Goal: Use online tool/utility: Utilize a website feature to perform a specific function

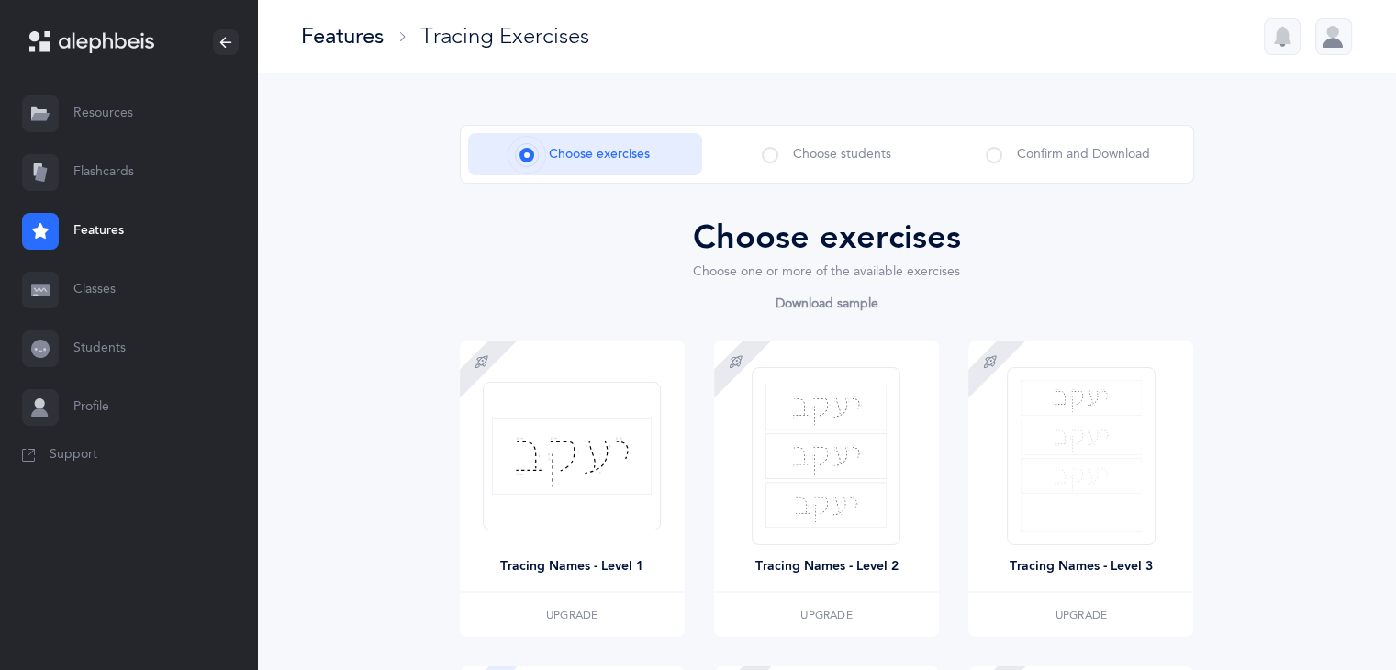
click at [184, 188] on link "Flashcards" at bounding box center [128, 172] width 257 height 59
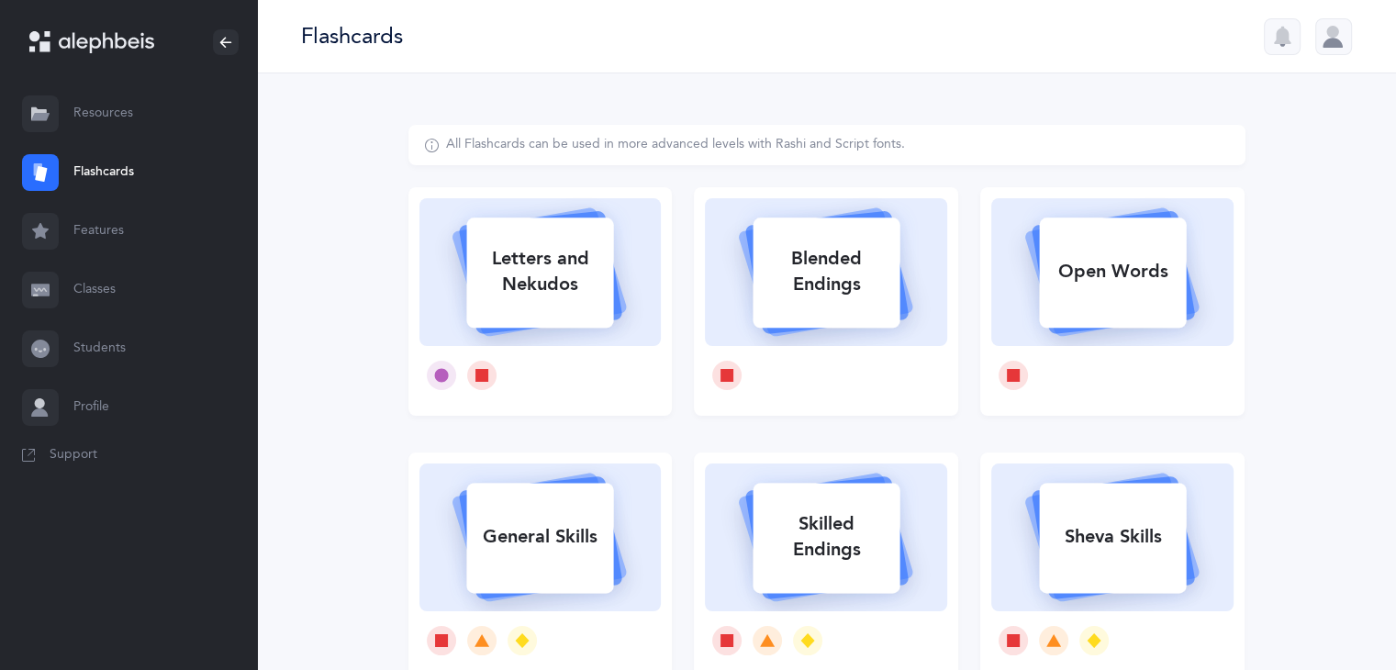
click at [566, 315] on rect at bounding box center [540, 273] width 147 height 110
select select
select select "single"
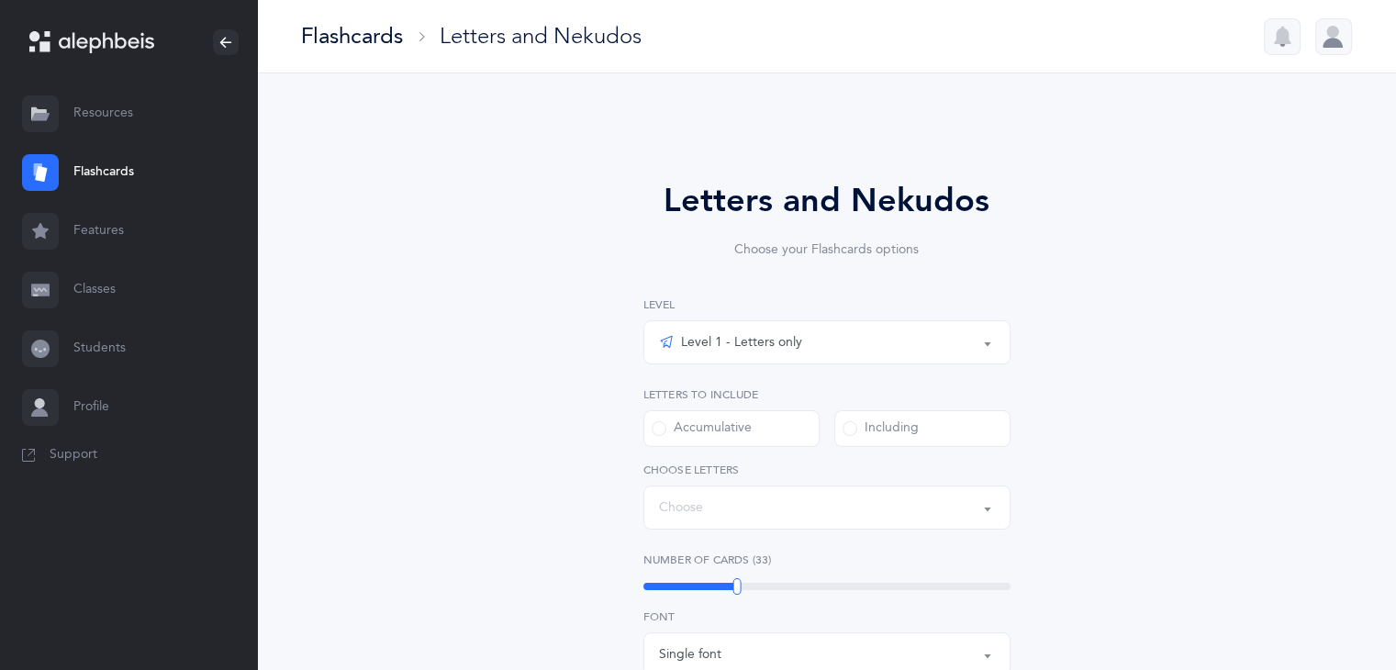
select select "27"
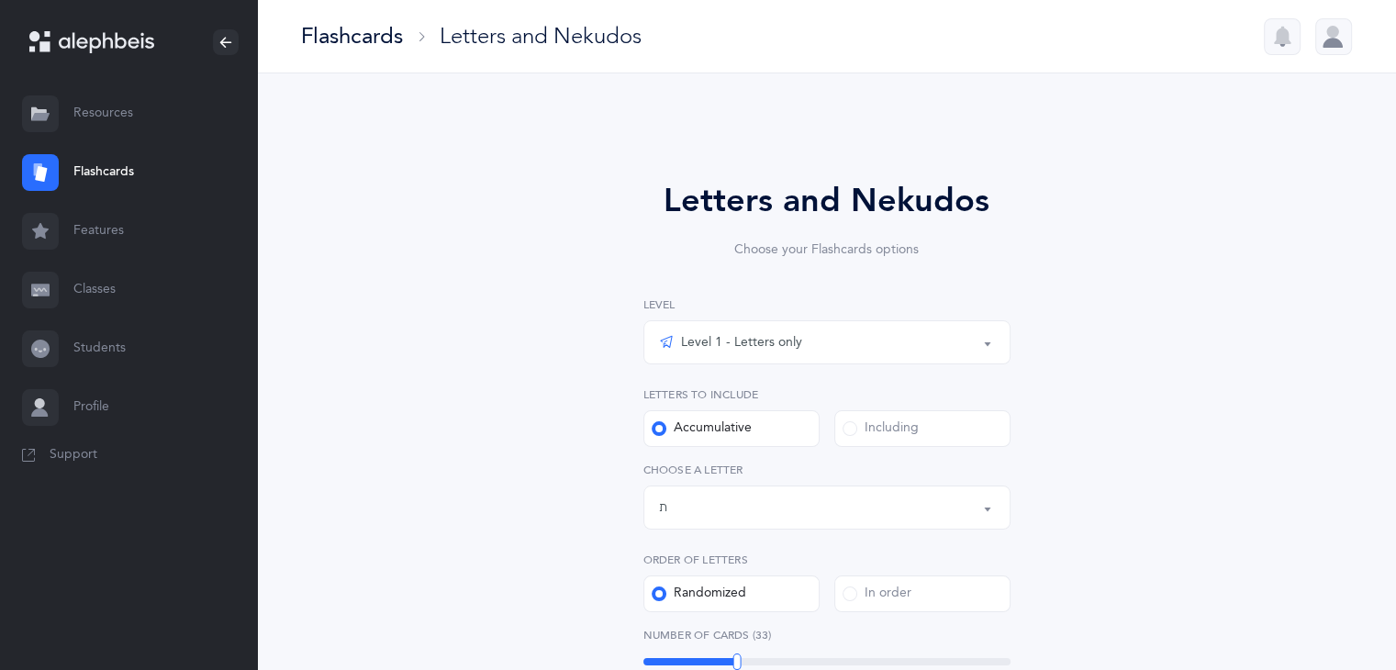
click at [991, 356] on div "Level 1 - Letters only" at bounding box center [827, 342] width 336 height 31
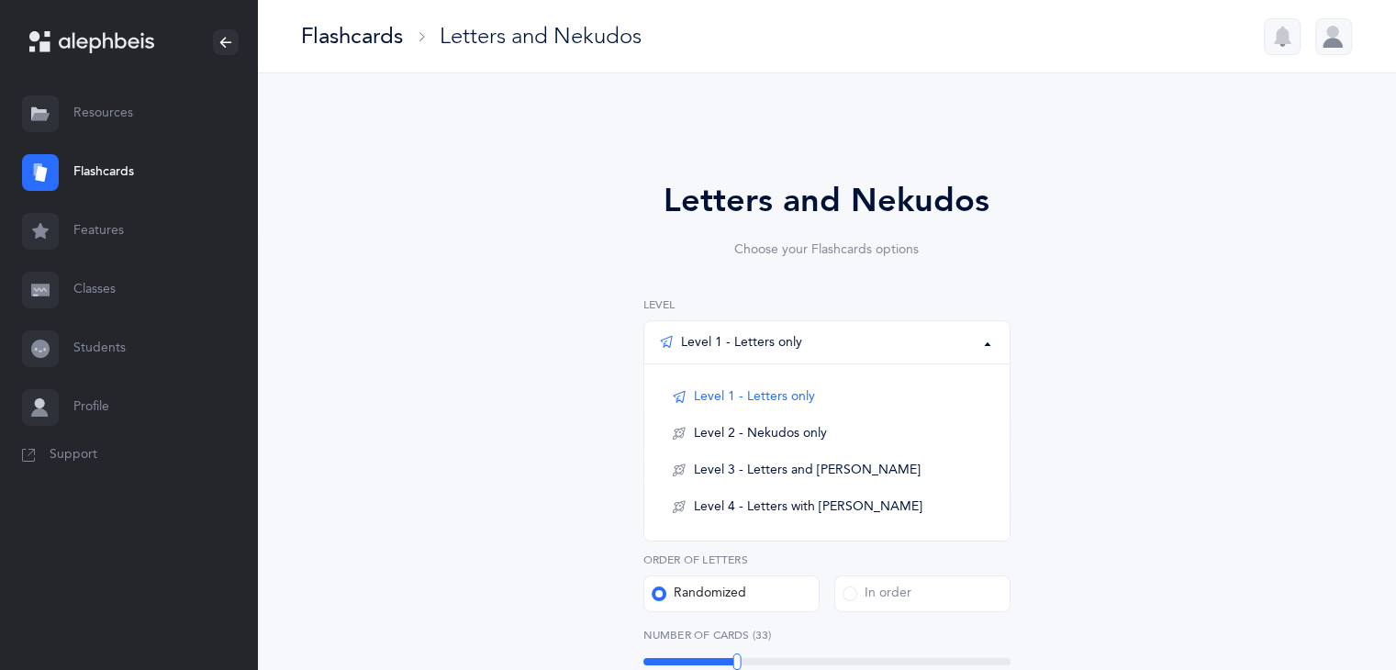
click at [948, 346] on div "Level 1 - Letters only" at bounding box center [827, 342] width 336 height 31
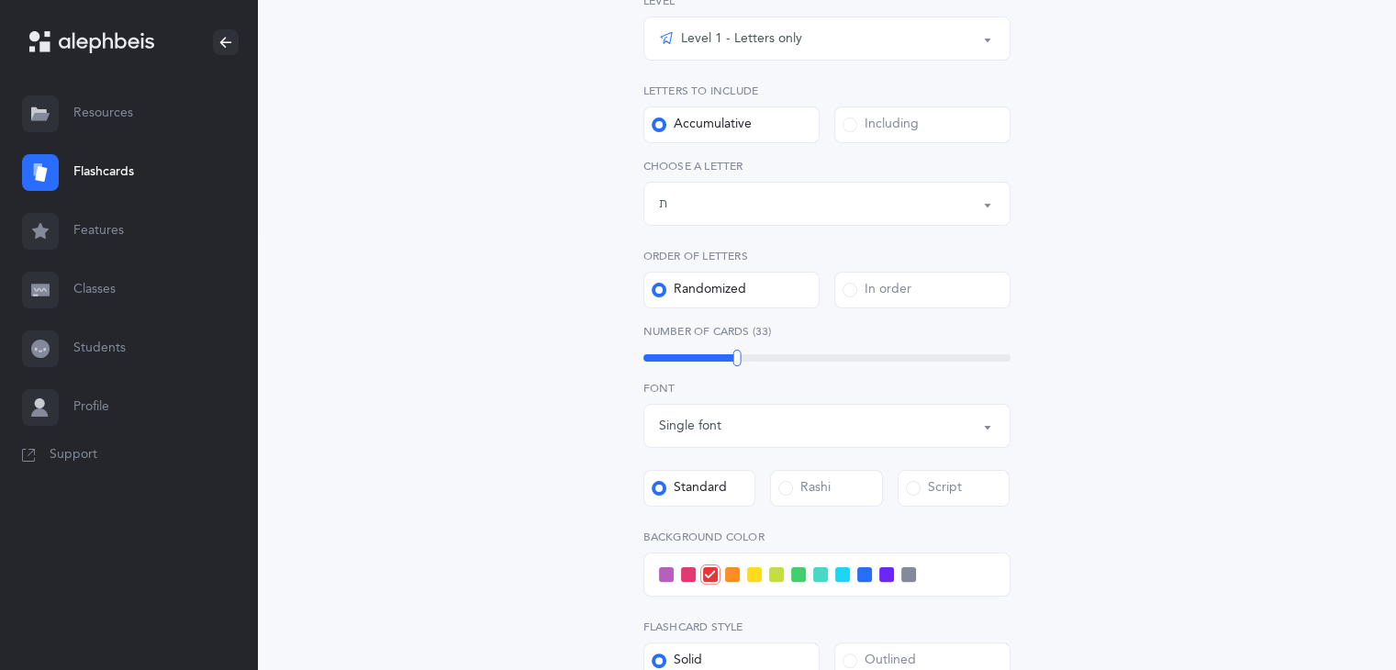
scroll to position [307, 0]
click at [973, 196] on div "Letters up until: ת" at bounding box center [827, 200] width 336 height 31
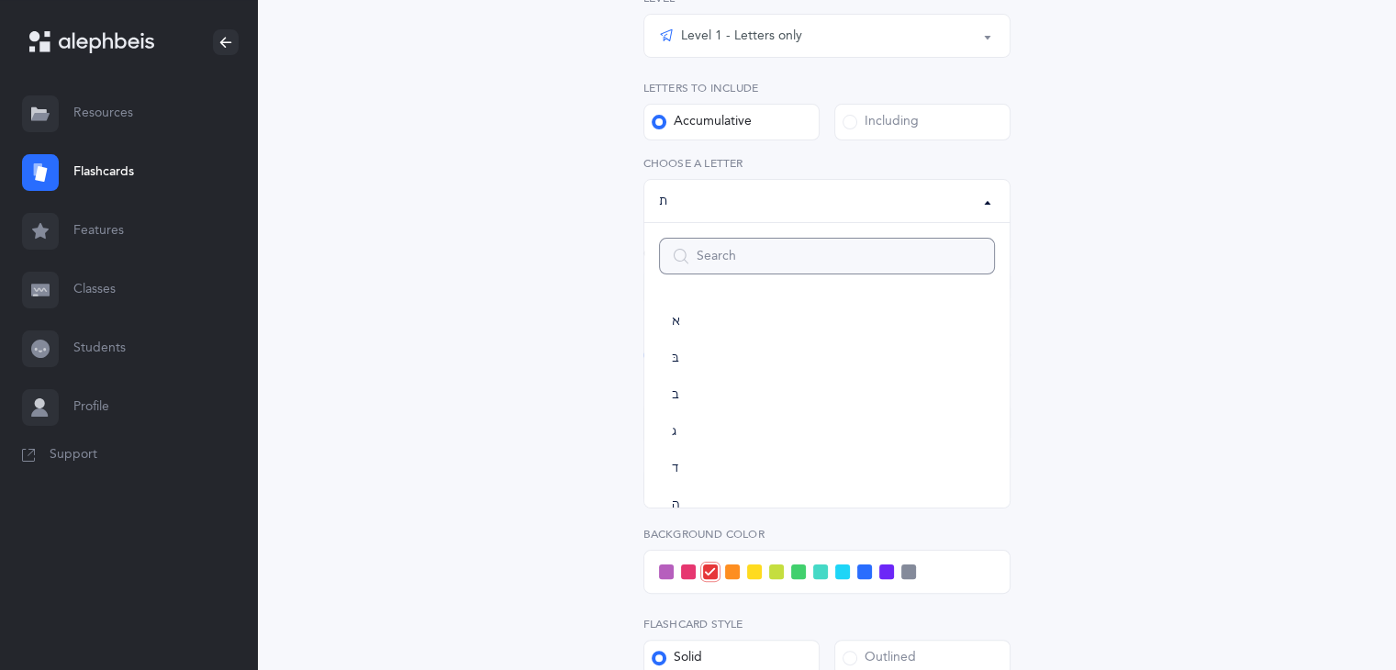
scroll to position [1021, 0]
click at [973, 196] on div "Letters up until: ת" at bounding box center [827, 200] width 336 height 31
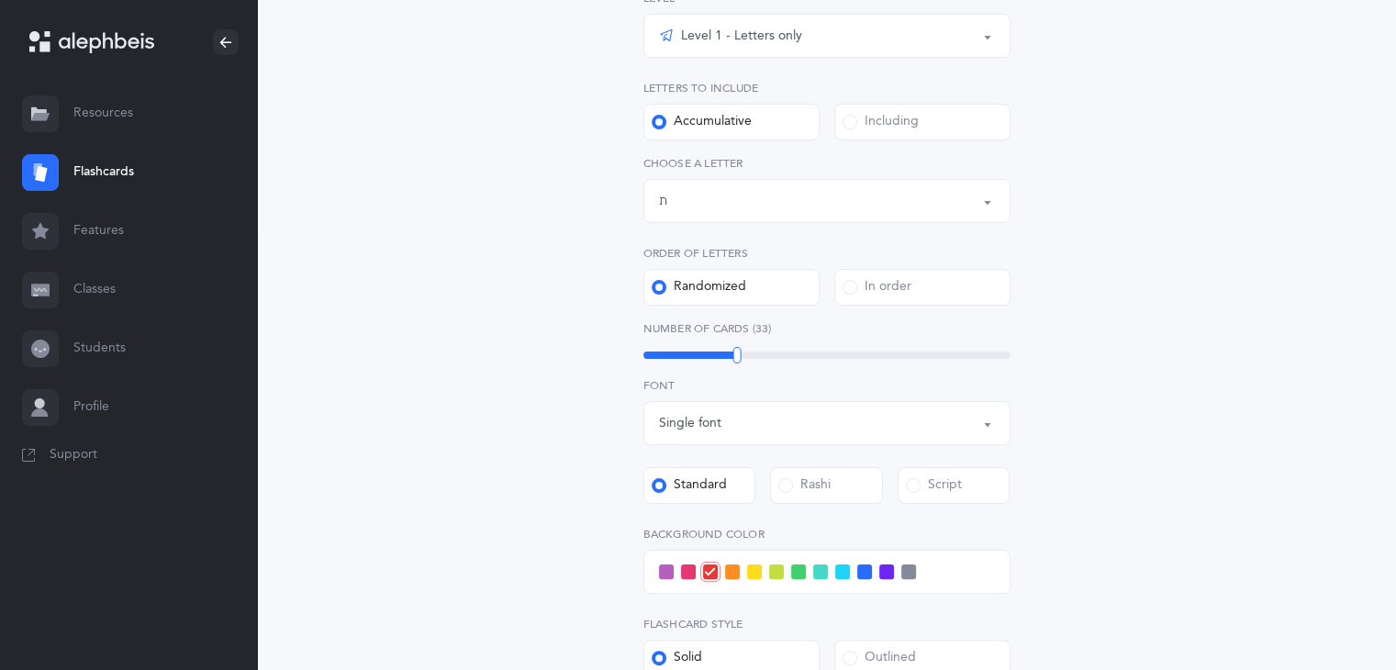
click at [918, 132] on label "Including" at bounding box center [922, 122] width 176 height 37
click at [0, 0] on input "Including" at bounding box center [0, 0] width 0 height 0
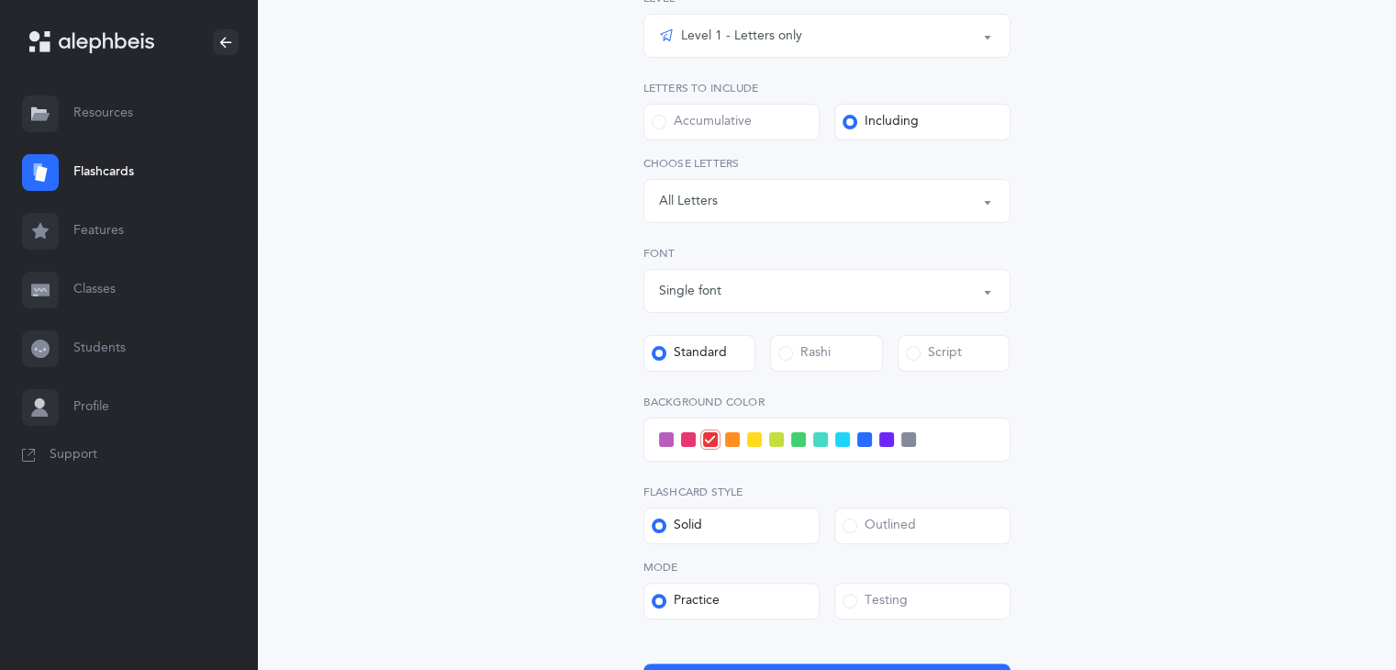
click at [756, 196] on div "Letters: All Letters" at bounding box center [827, 200] width 336 height 31
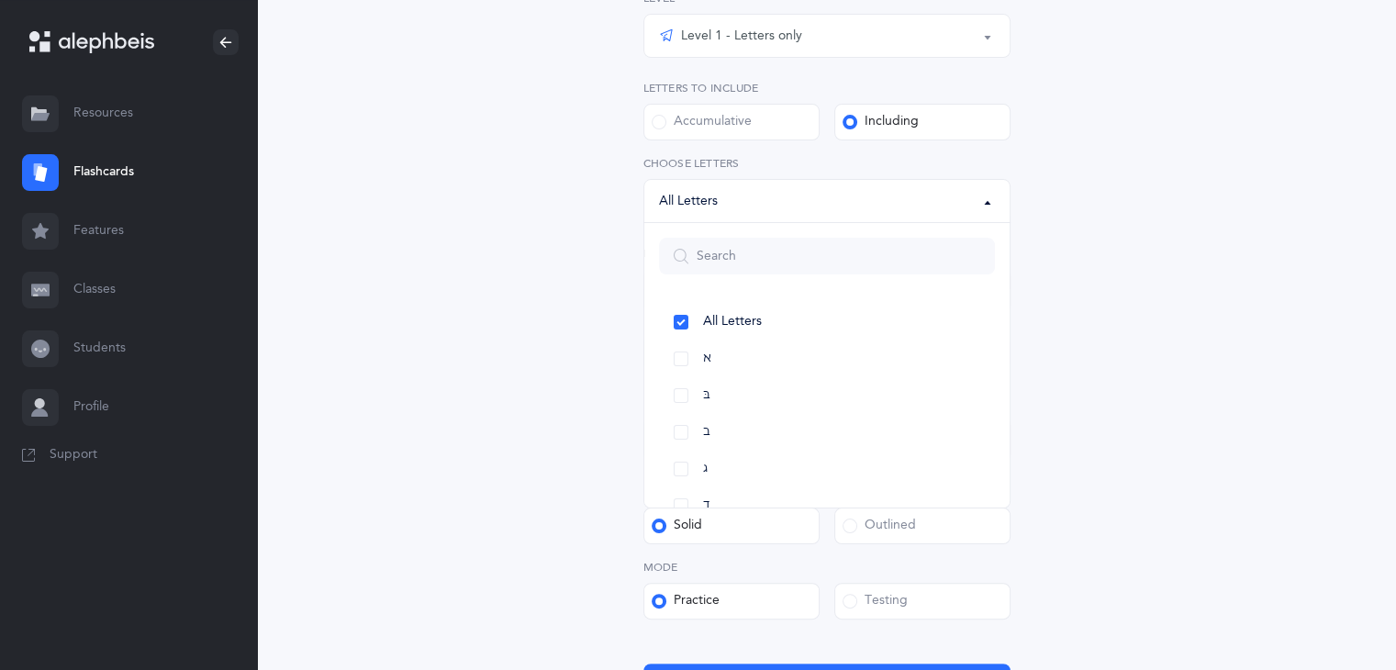
click at [756, 196] on div "Letters: All Letters" at bounding box center [827, 200] width 336 height 31
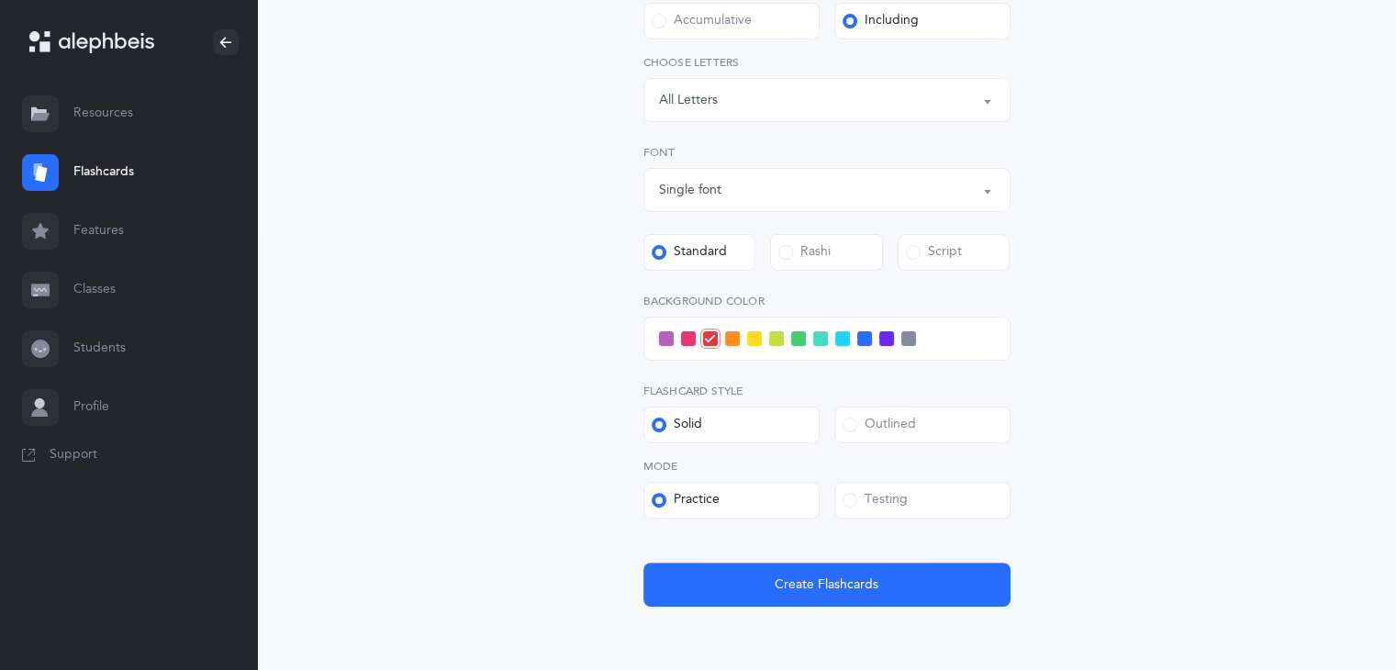
scroll to position [408, 0]
click at [880, 422] on div "Outlined" at bounding box center [879, 425] width 73 height 18
click at [0, 0] on input "Outlined" at bounding box center [0, 0] width 0 height 0
click at [863, 348] on div at bounding box center [827, 339] width 367 height 44
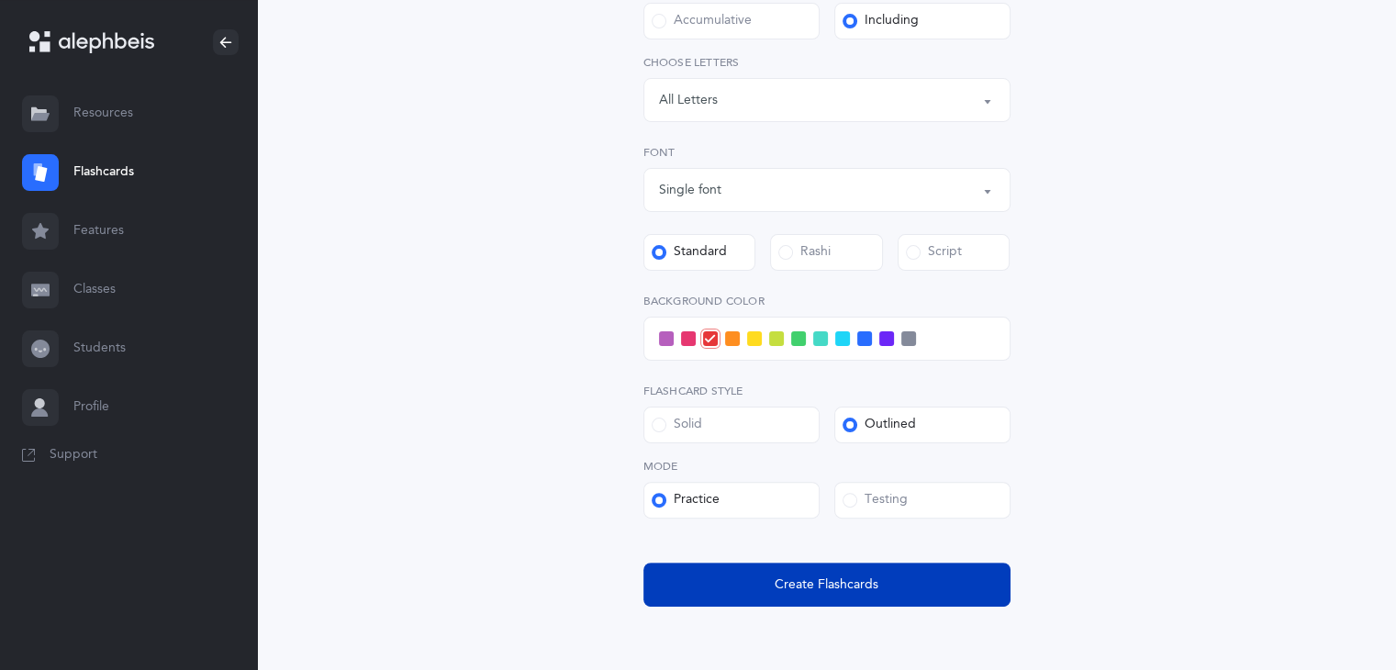
click at [784, 589] on span "Create Flashcards" at bounding box center [827, 585] width 104 height 19
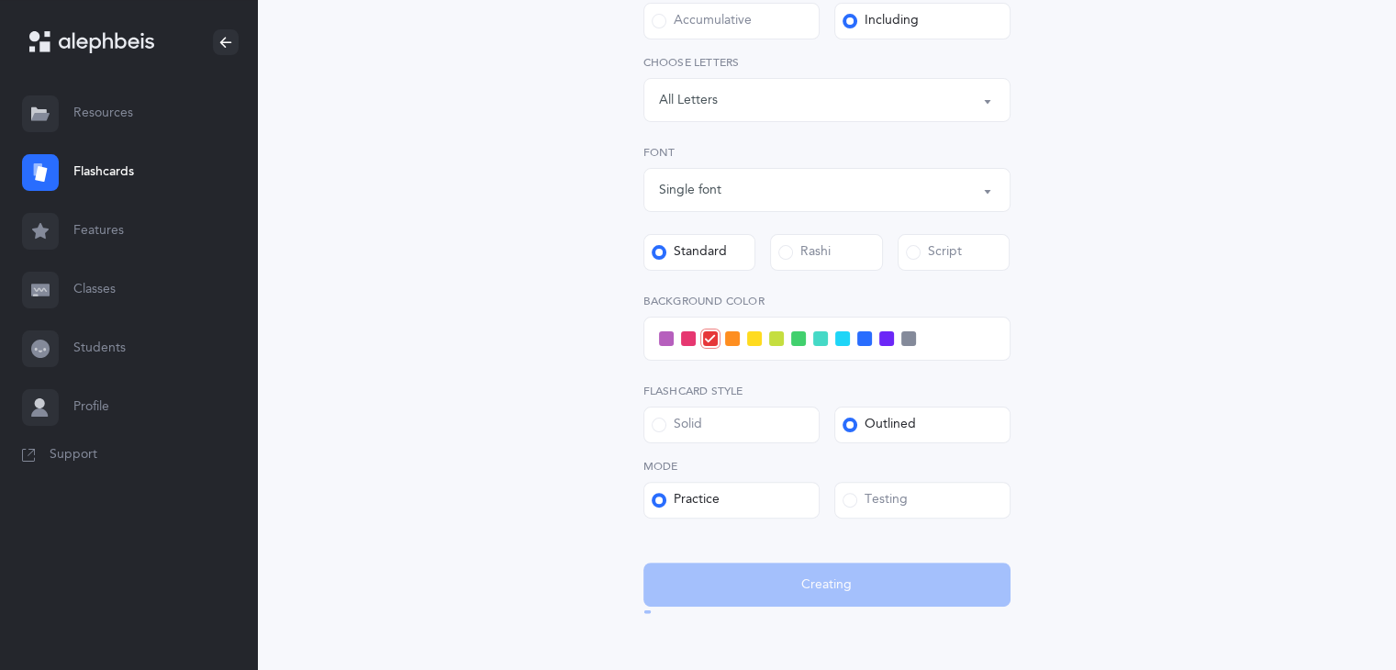
scroll to position [0, 0]
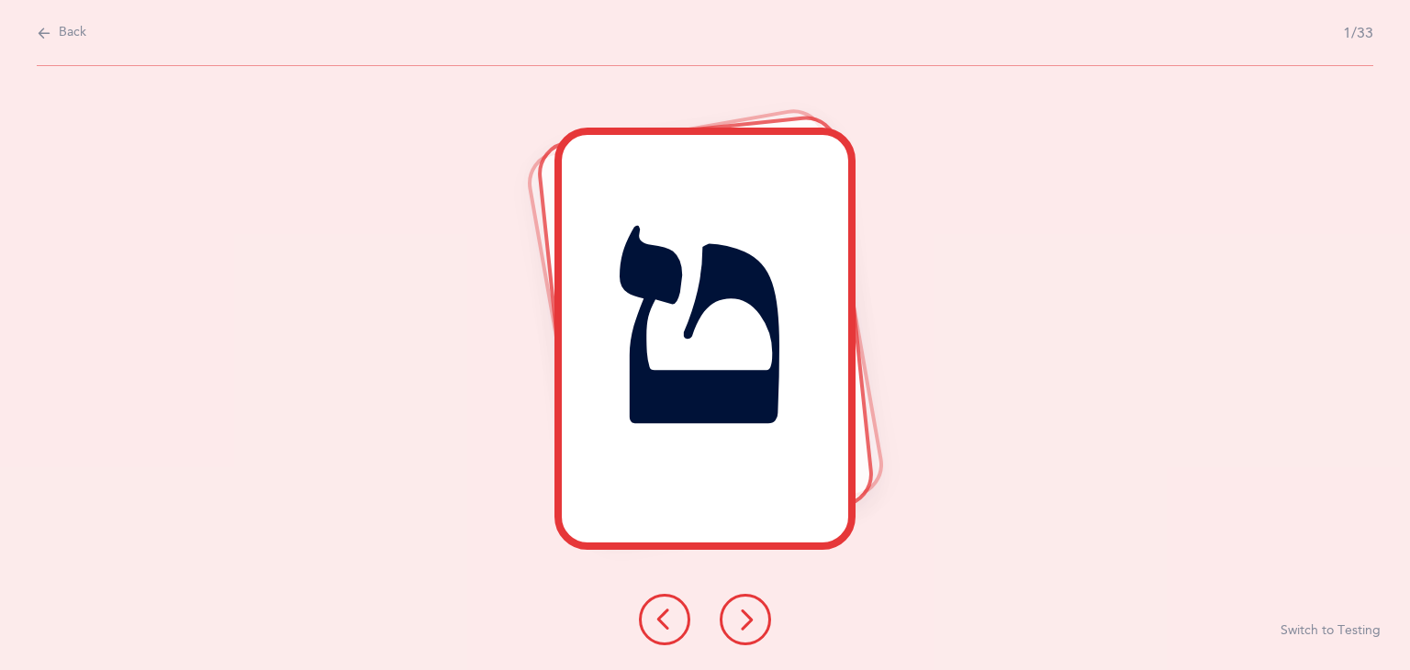
click at [756, 622] on button at bounding box center [745, 619] width 51 height 51
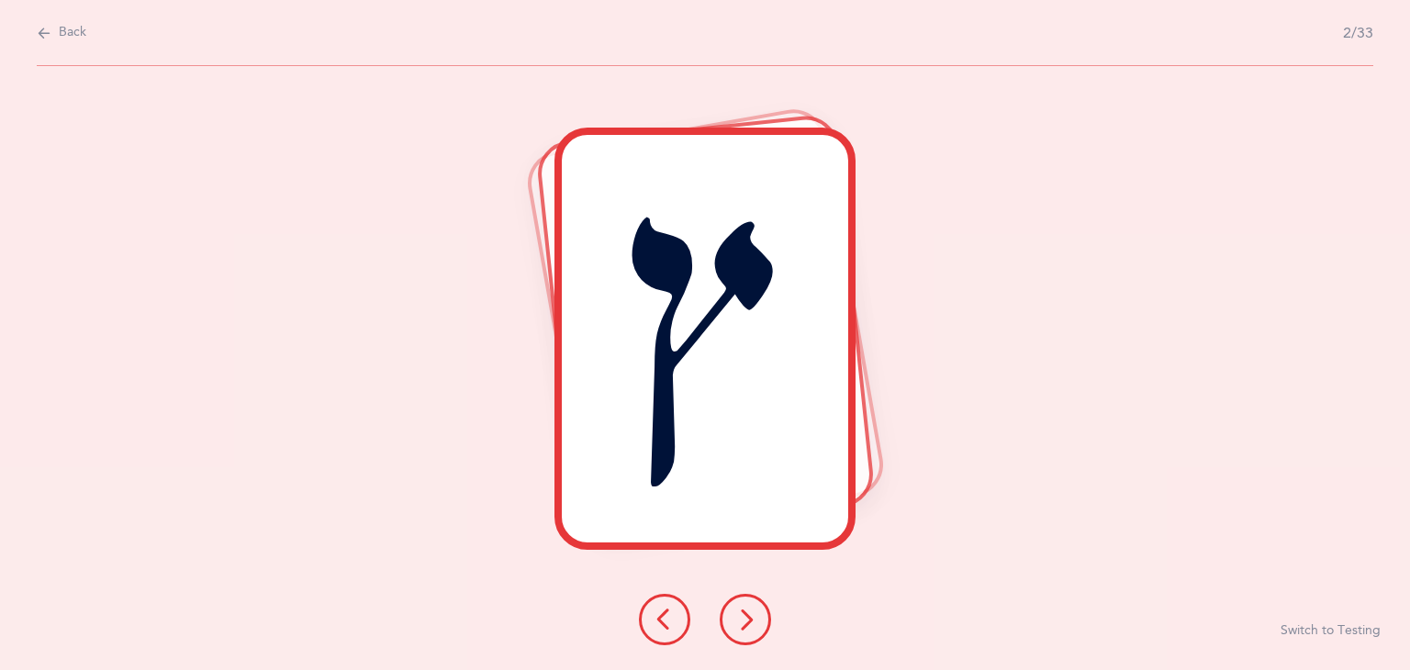
click at [756, 622] on button at bounding box center [745, 619] width 51 height 51
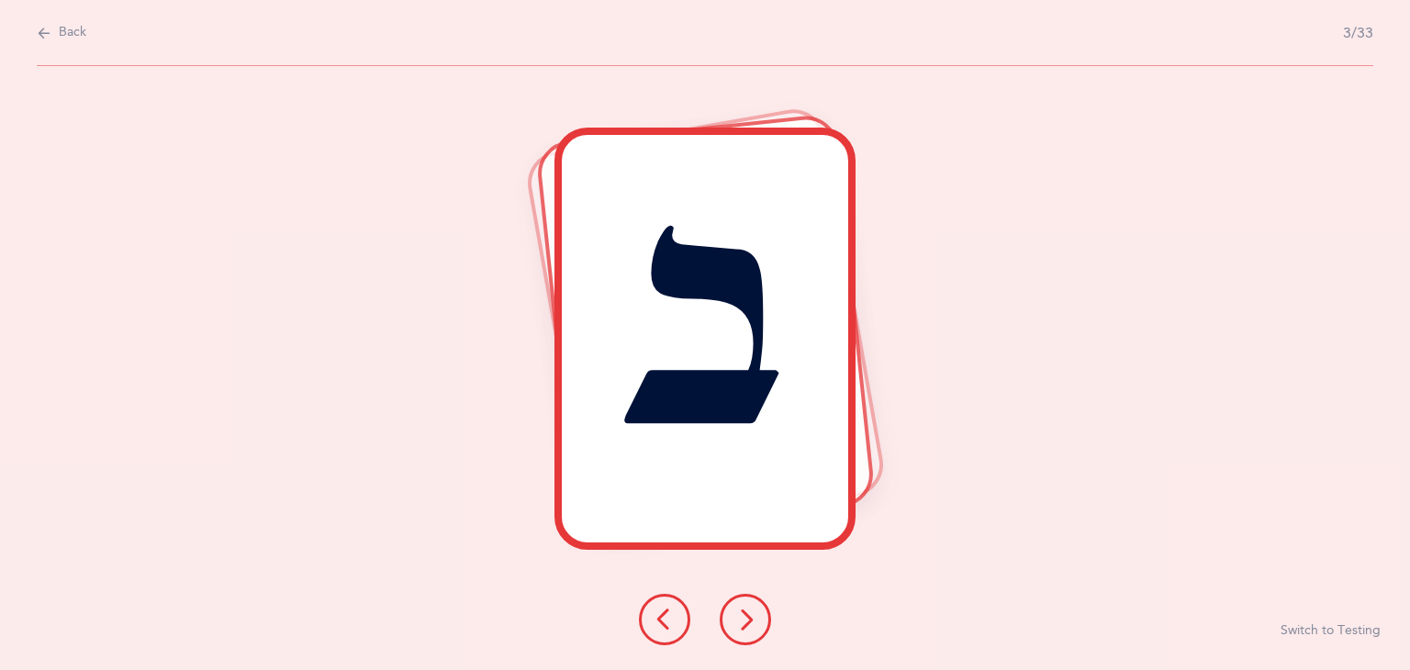
click at [756, 622] on button at bounding box center [745, 619] width 51 height 51
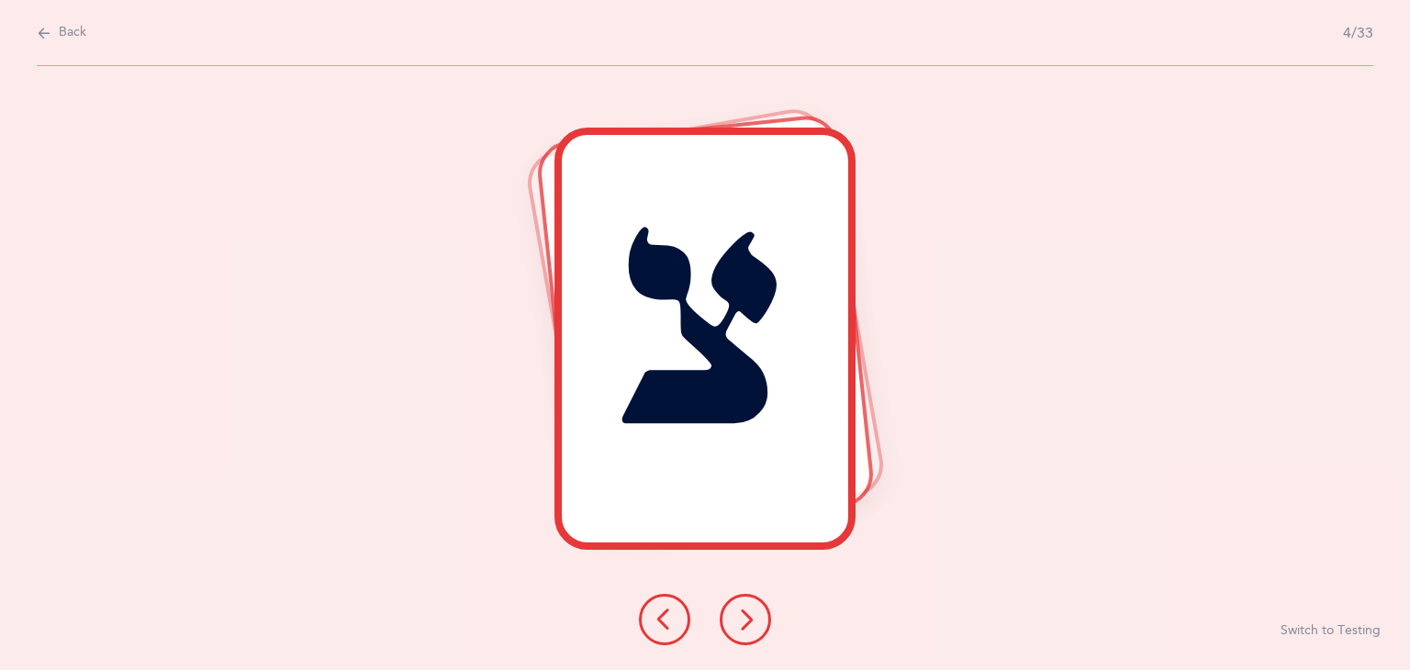
click at [756, 622] on button at bounding box center [745, 619] width 51 height 51
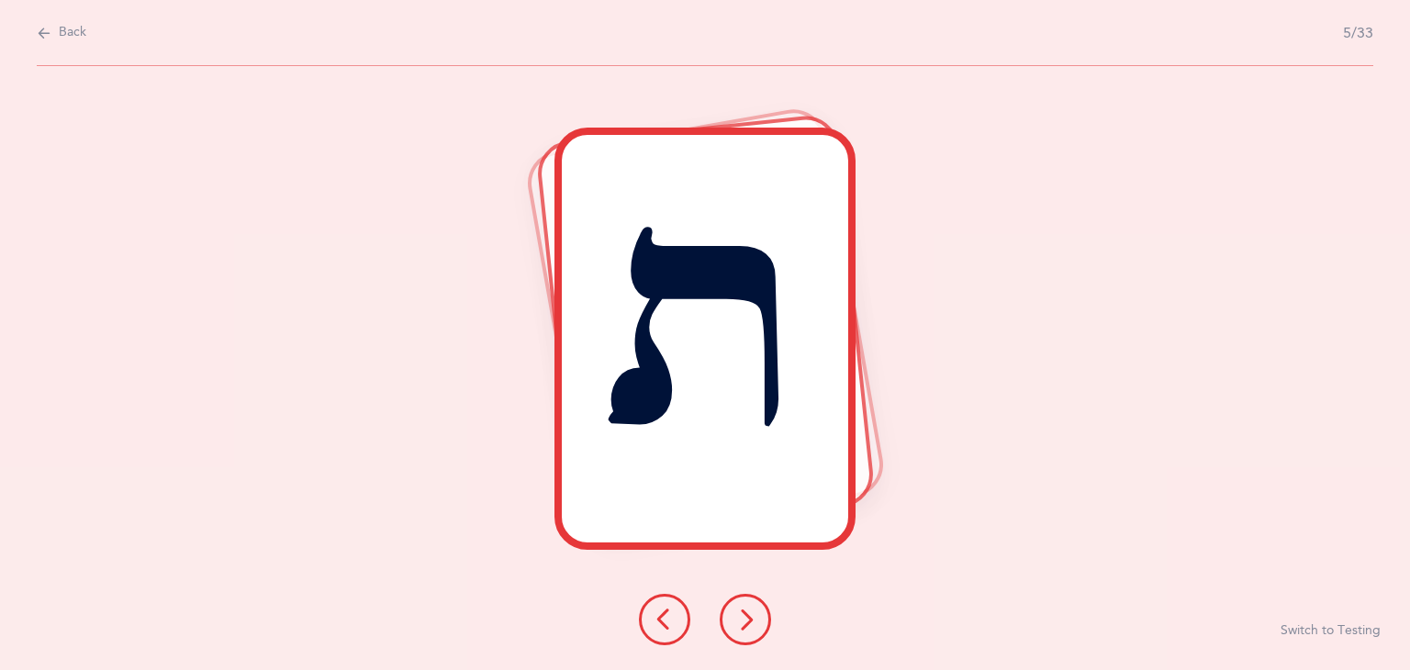
click at [756, 622] on button at bounding box center [745, 619] width 51 height 51
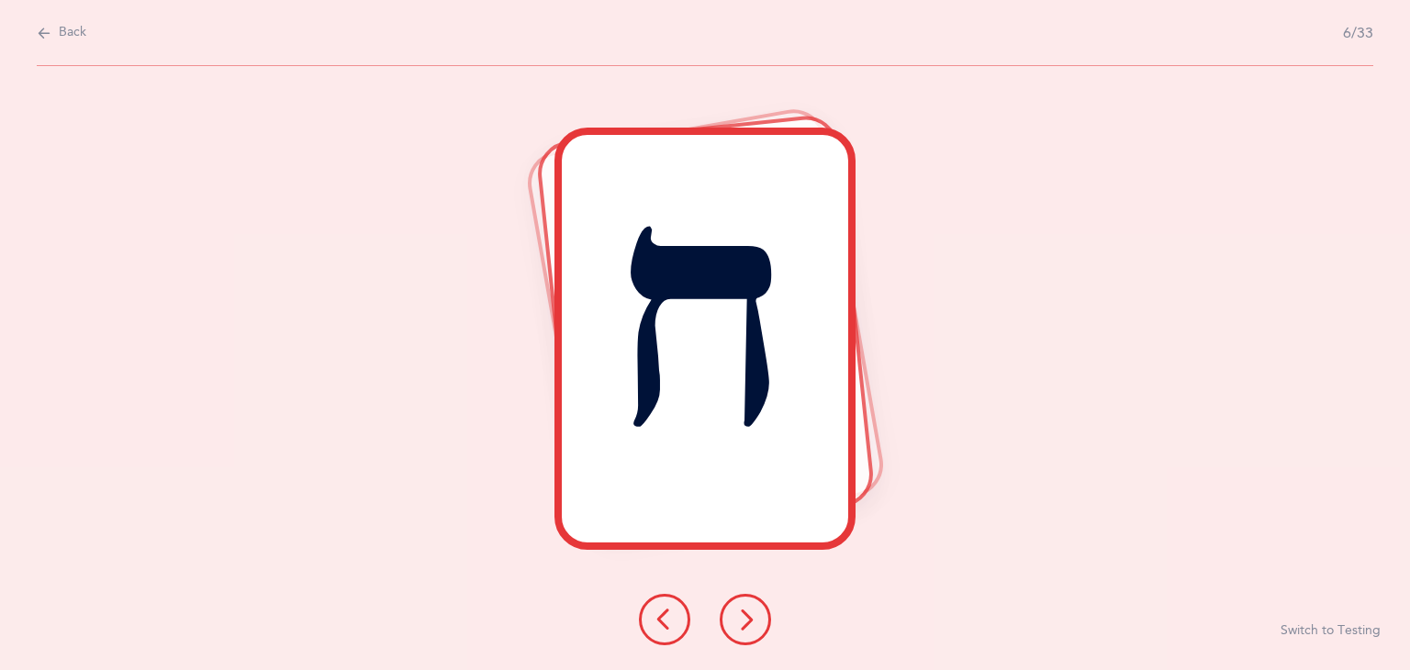
click at [52, 38] on button "Back" at bounding box center [62, 33] width 50 height 20
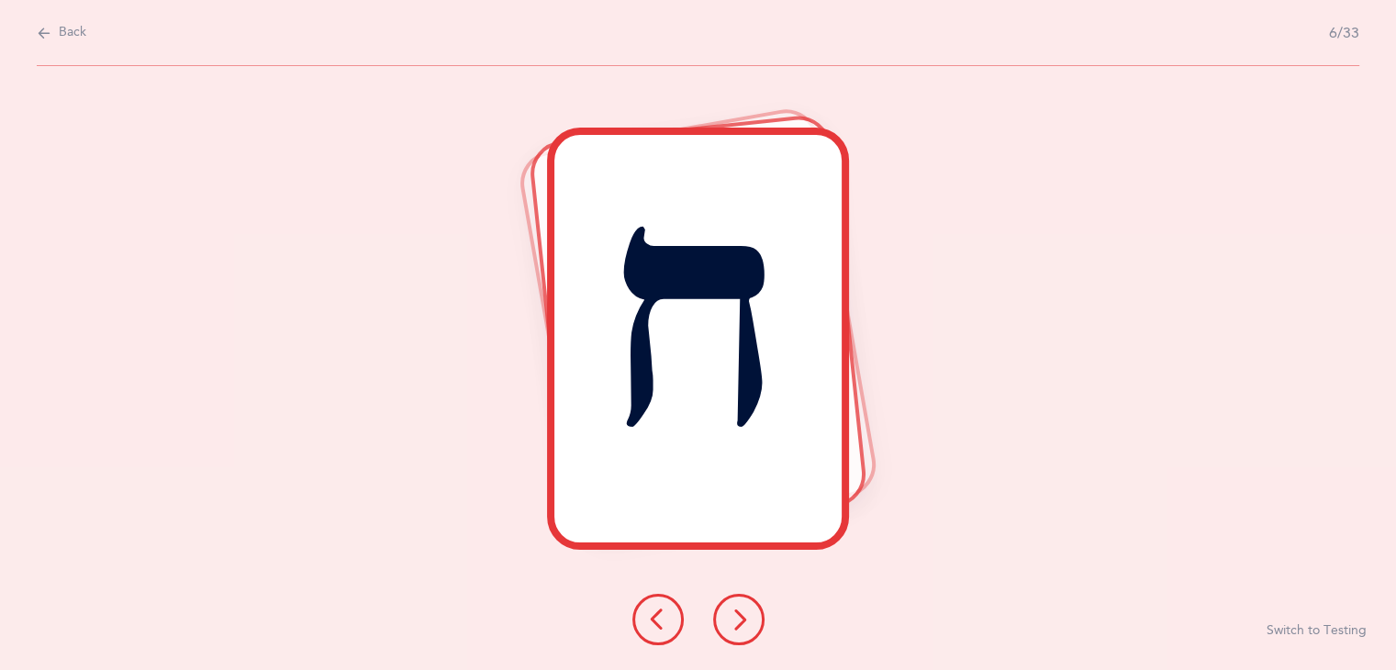
select select "single"
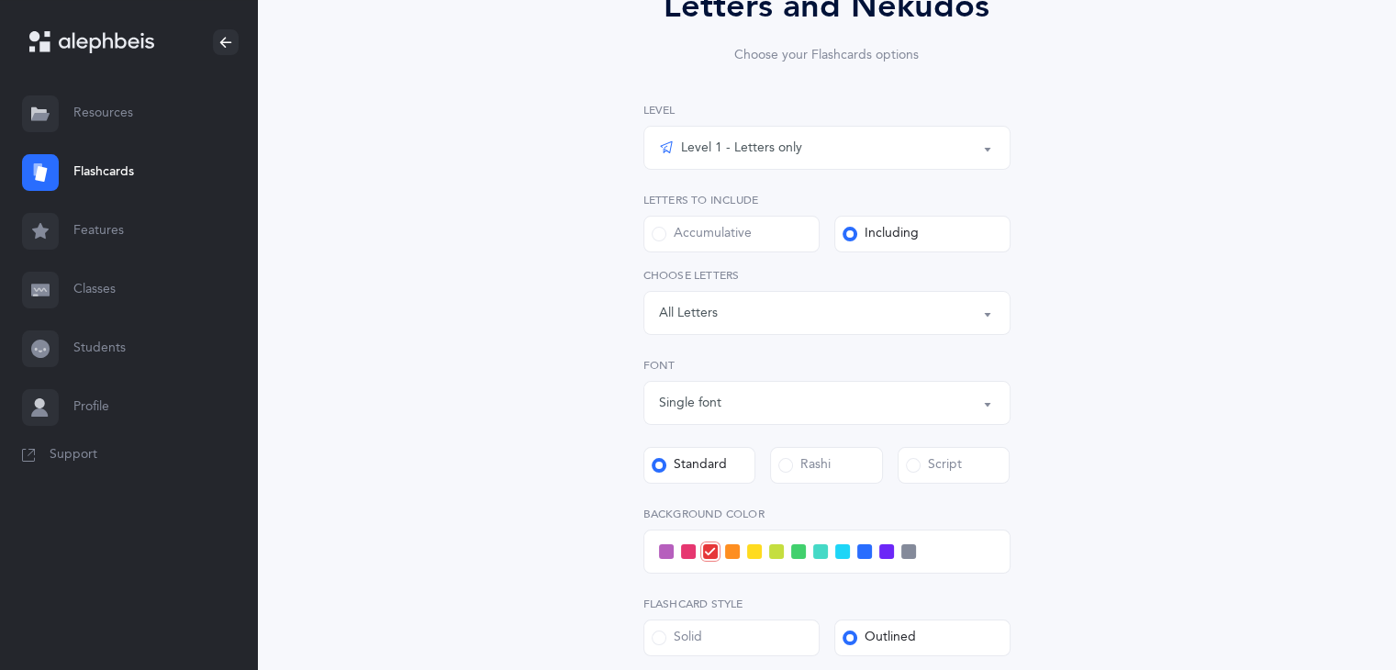
scroll to position [231, 0]
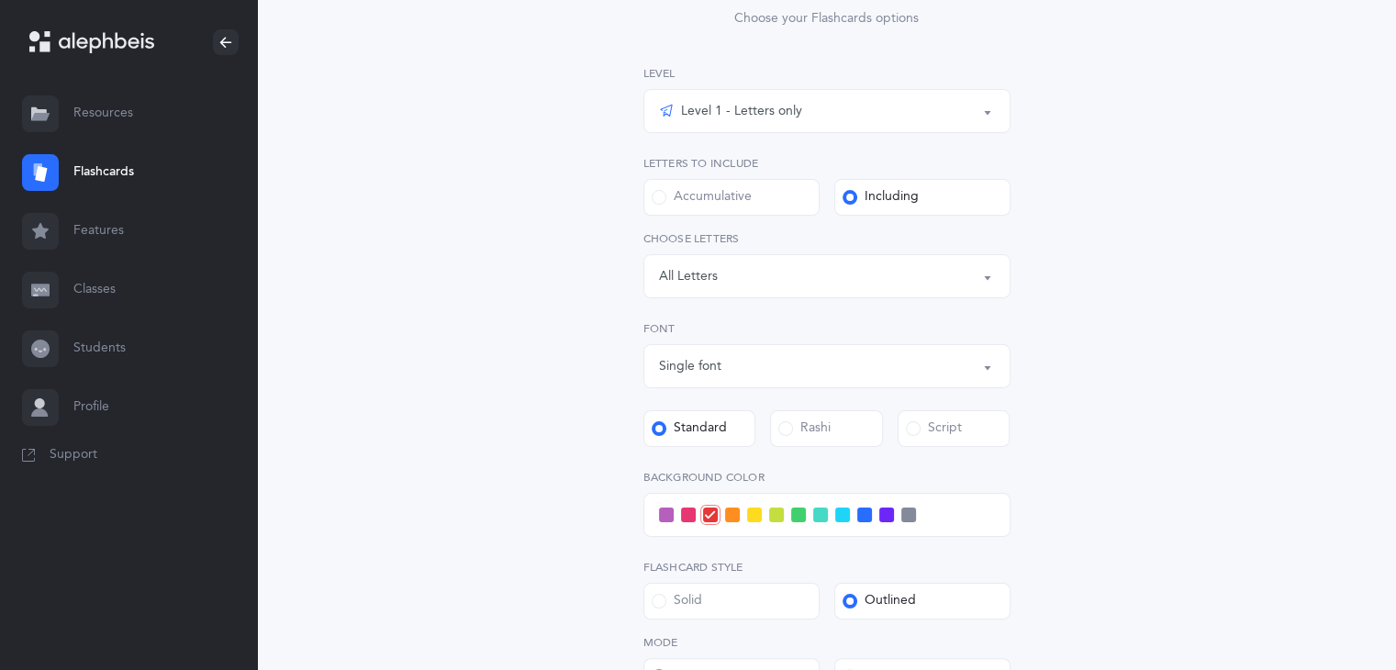
click at [902, 99] on div "Level 1 - Letters only" at bounding box center [827, 110] width 336 height 31
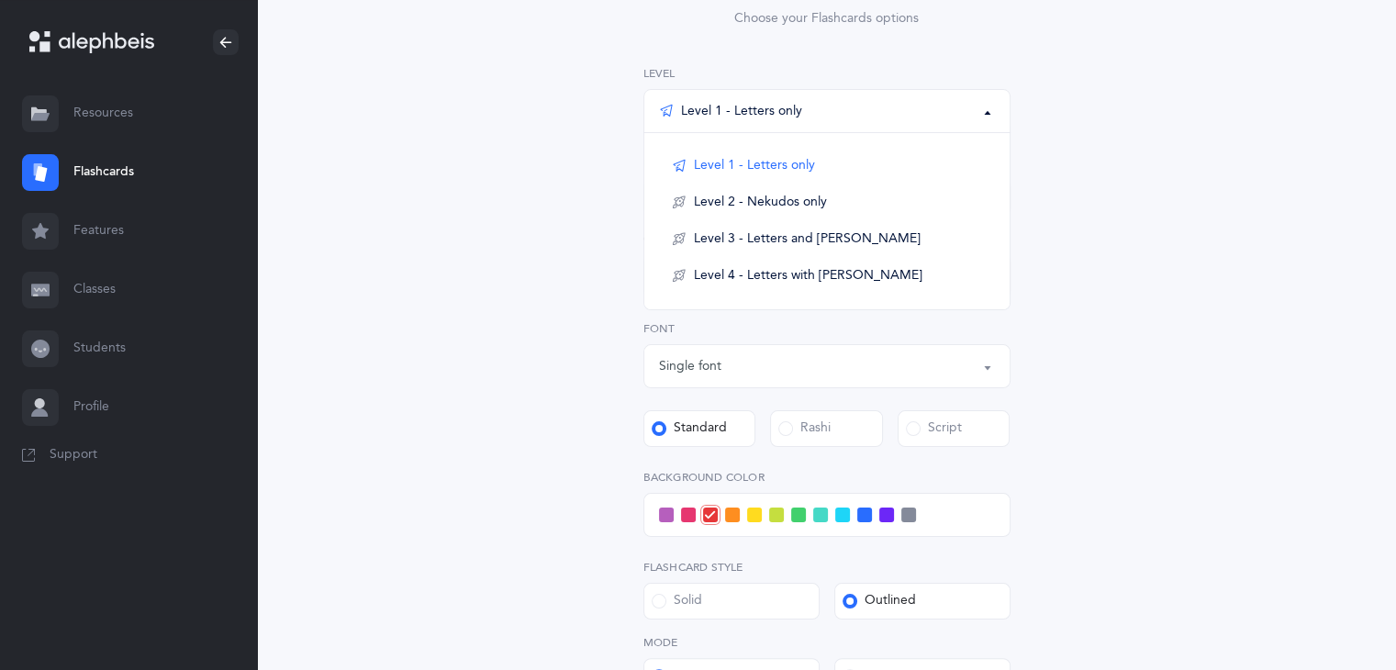
click at [902, 99] on div "Level 1 - Letters only" at bounding box center [827, 110] width 336 height 31
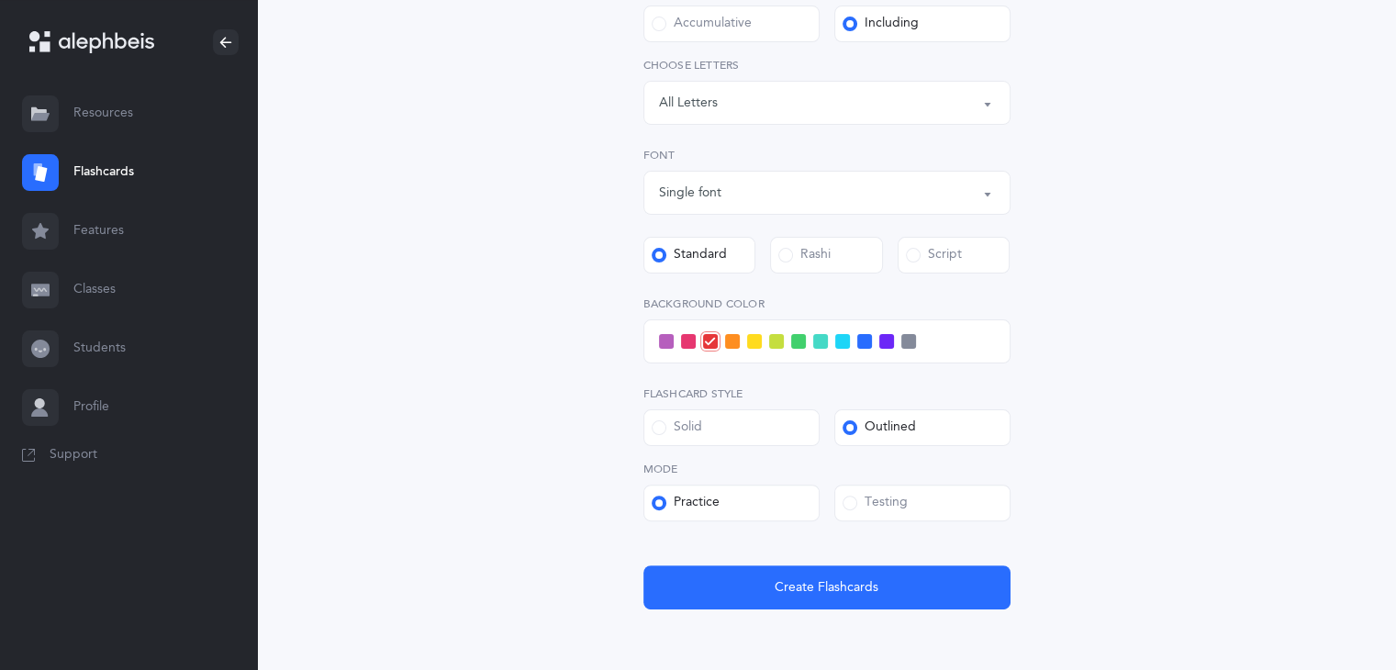
scroll to position [419, 0]
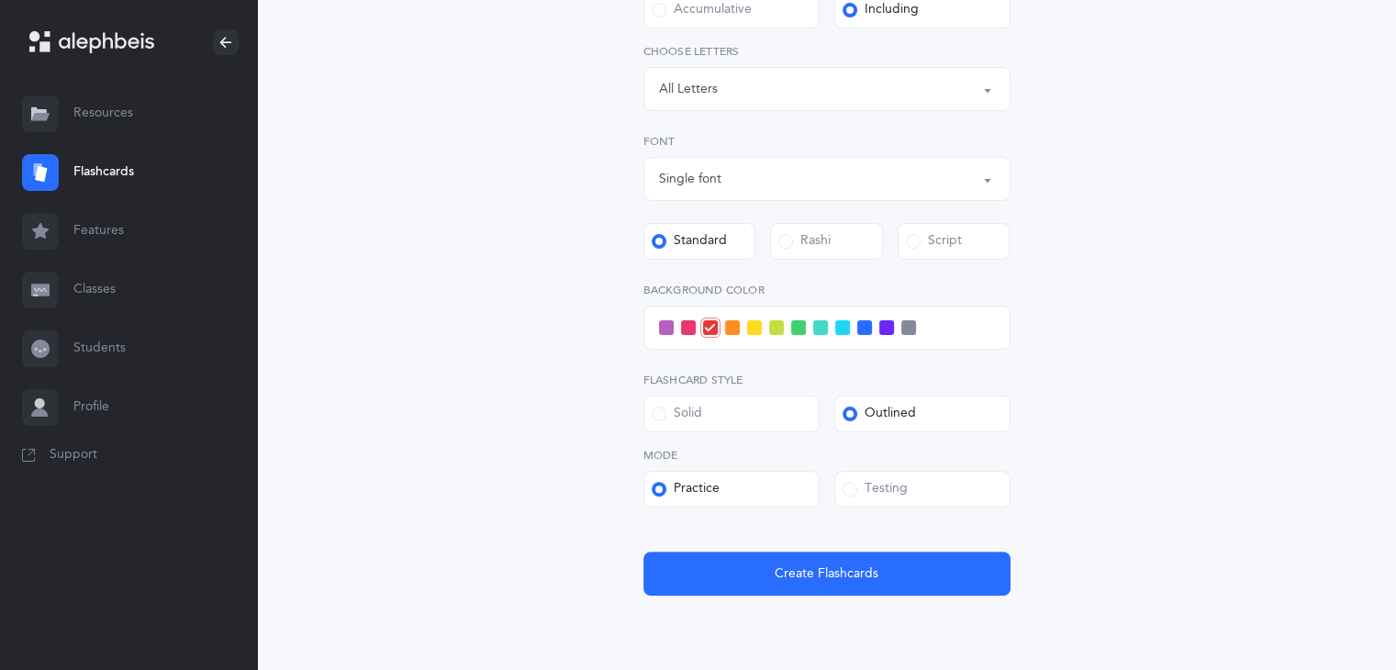
click at [837, 330] on span at bounding box center [842, 327] width 15 height 15
click at [0, 0] on input "checkbox" at bounding box center [0, 0] width 0 height 0
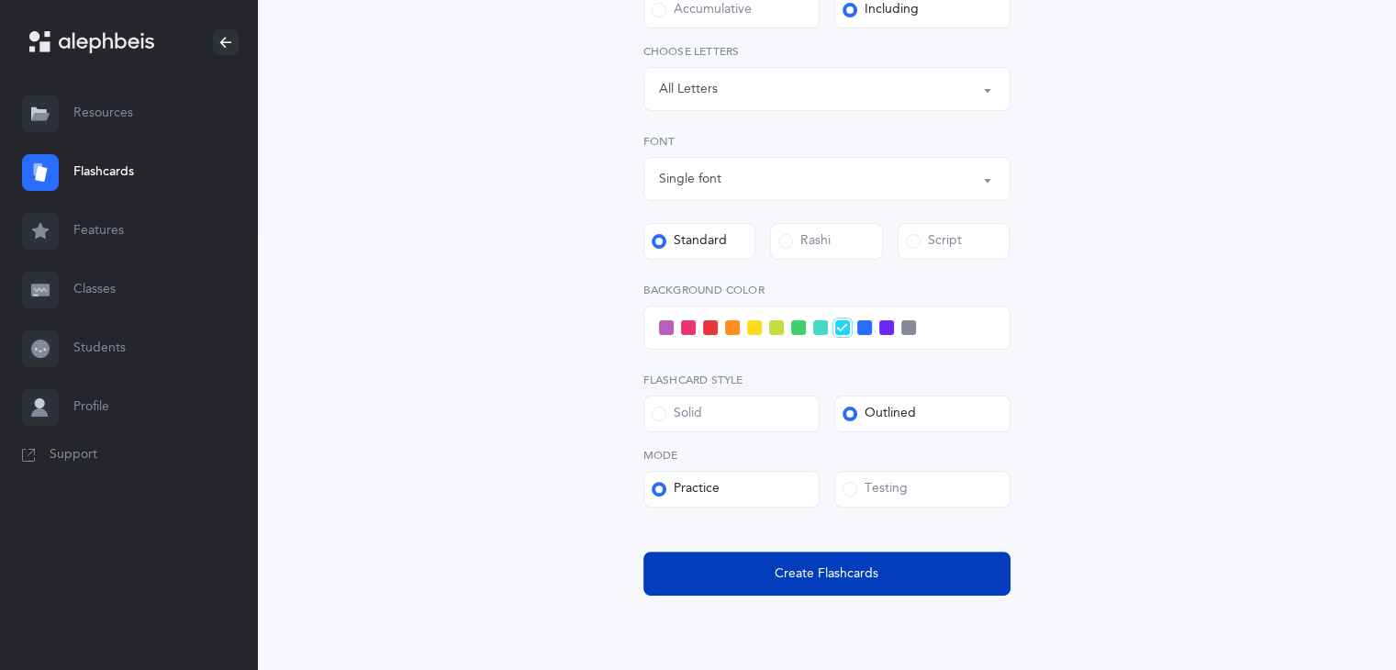
click at [920, 572] on button "Create Flashcards" at bounding box center [827, 574] width 367 height 44
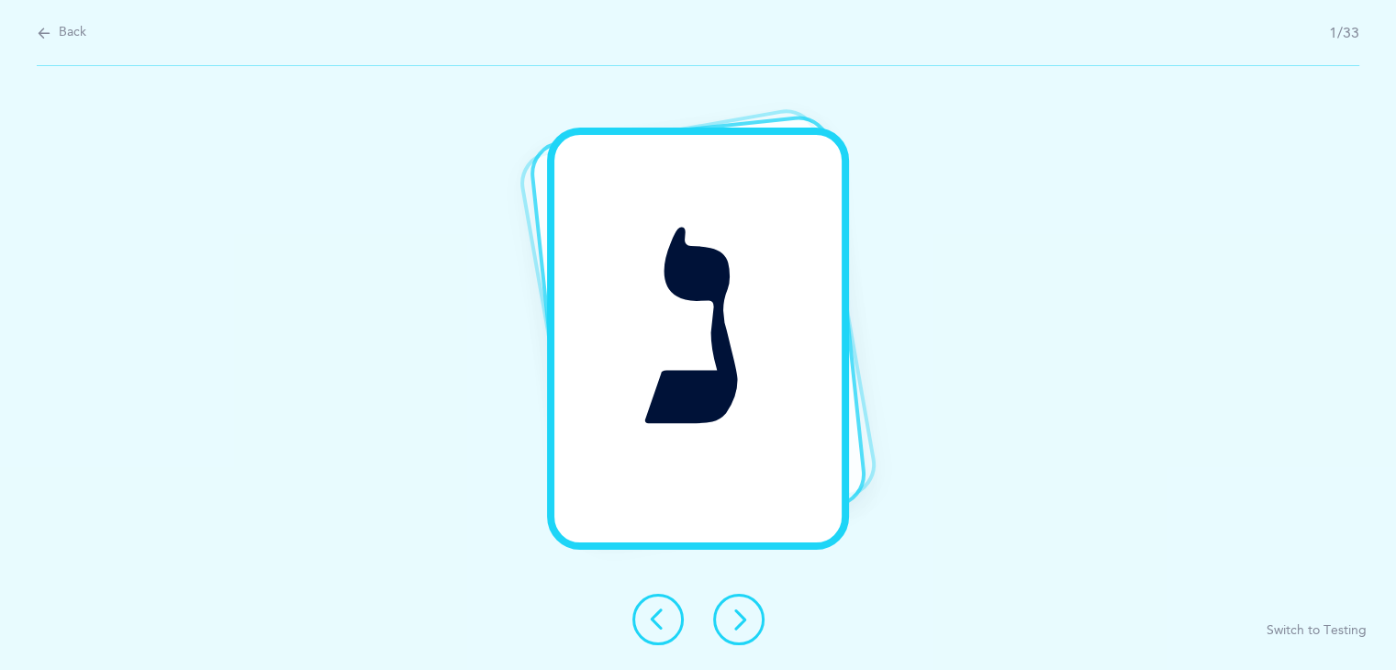
scroll to position [0, 0]
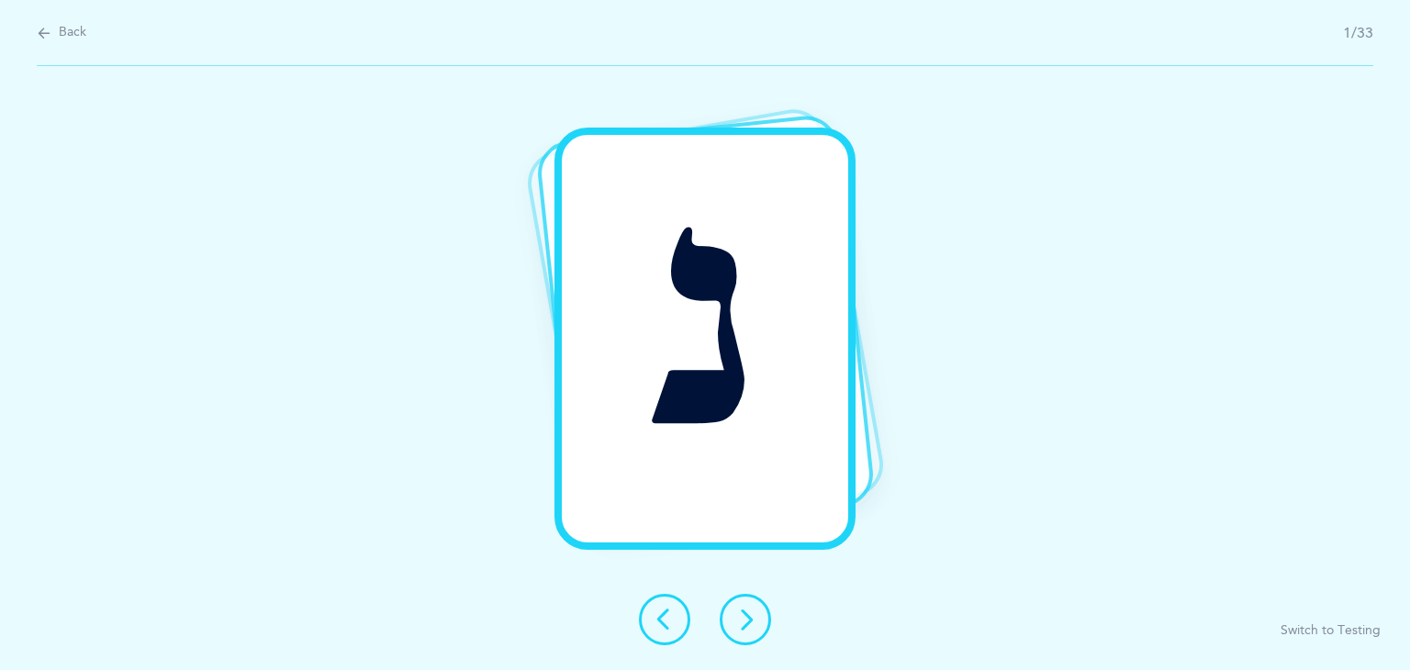
click at [742, 618] on icon at bounding box center [745, 620] width 22 height 22
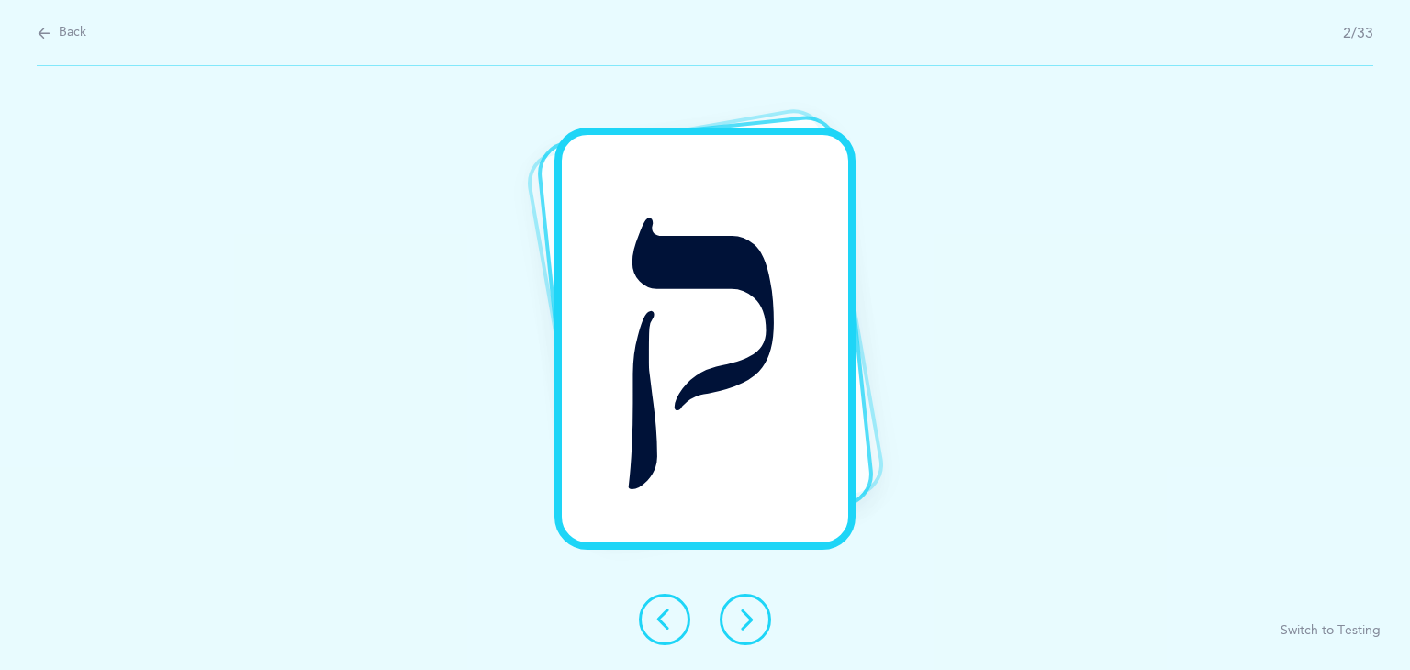
click at [742, 618] on icon at bounding box center [745, 620] width 22 height 22
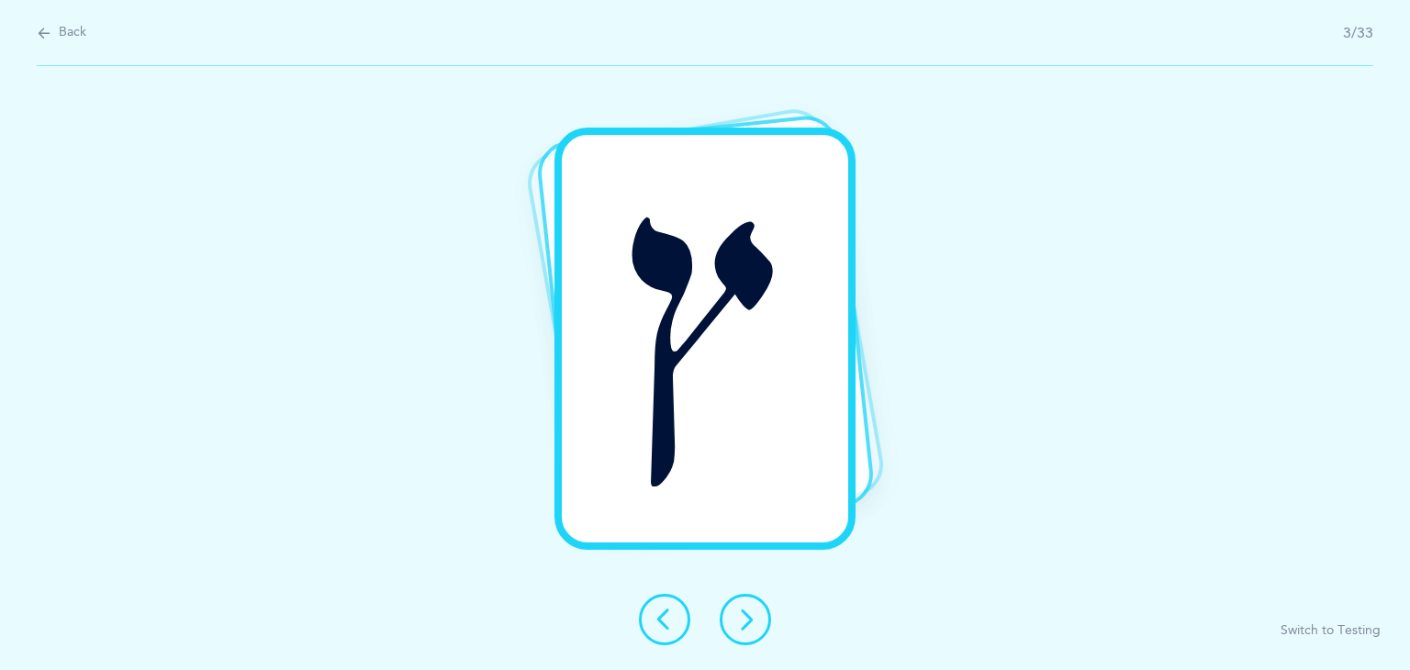
click at [742, 618] on icon at bounding box center [745, 620] width 22 height 22
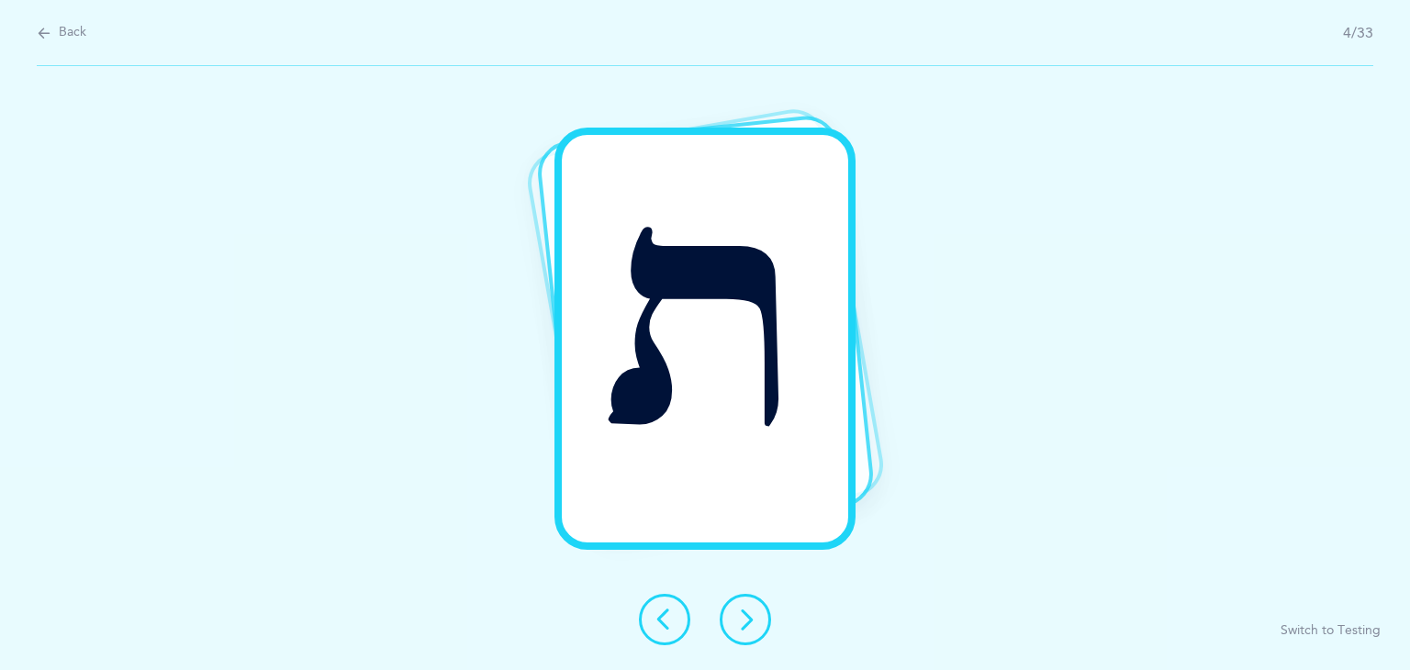
click at [742, 618] on icon at bounding box center [745, 620] width 22 height 22
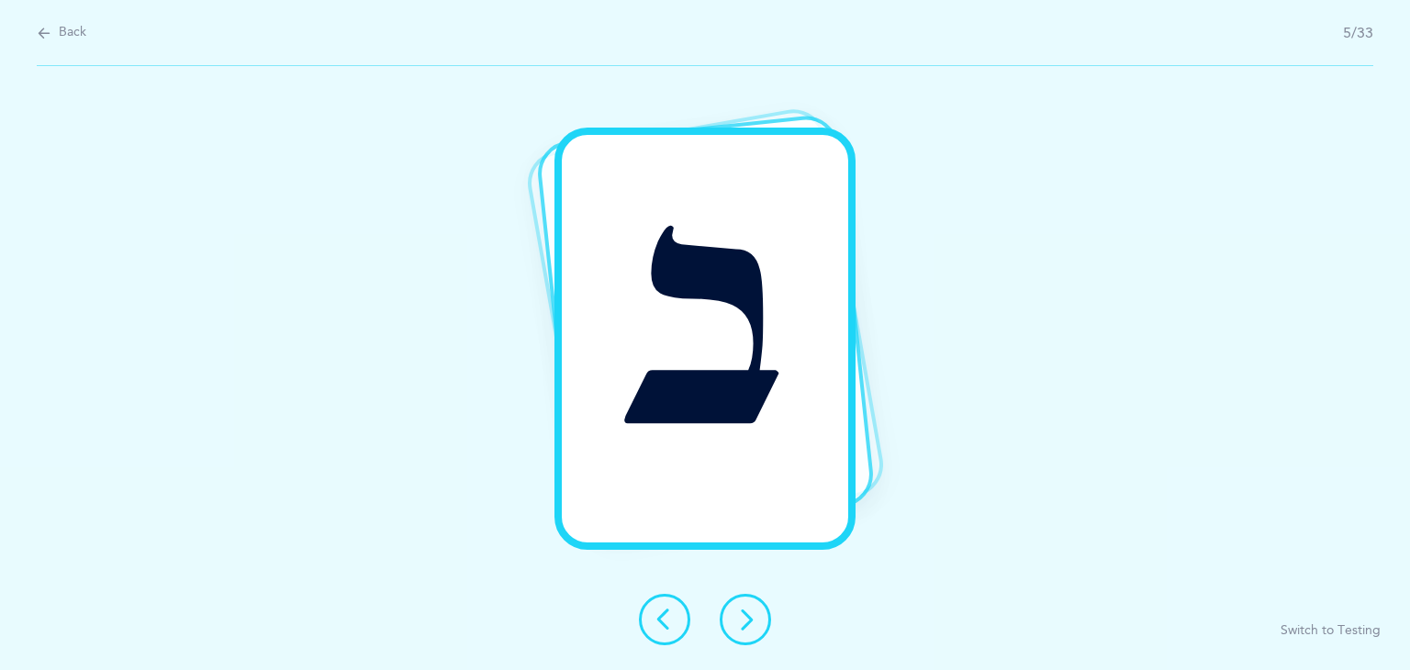
click at [742, 618] on icon at bounding box center [745, 620] width 22 height 22
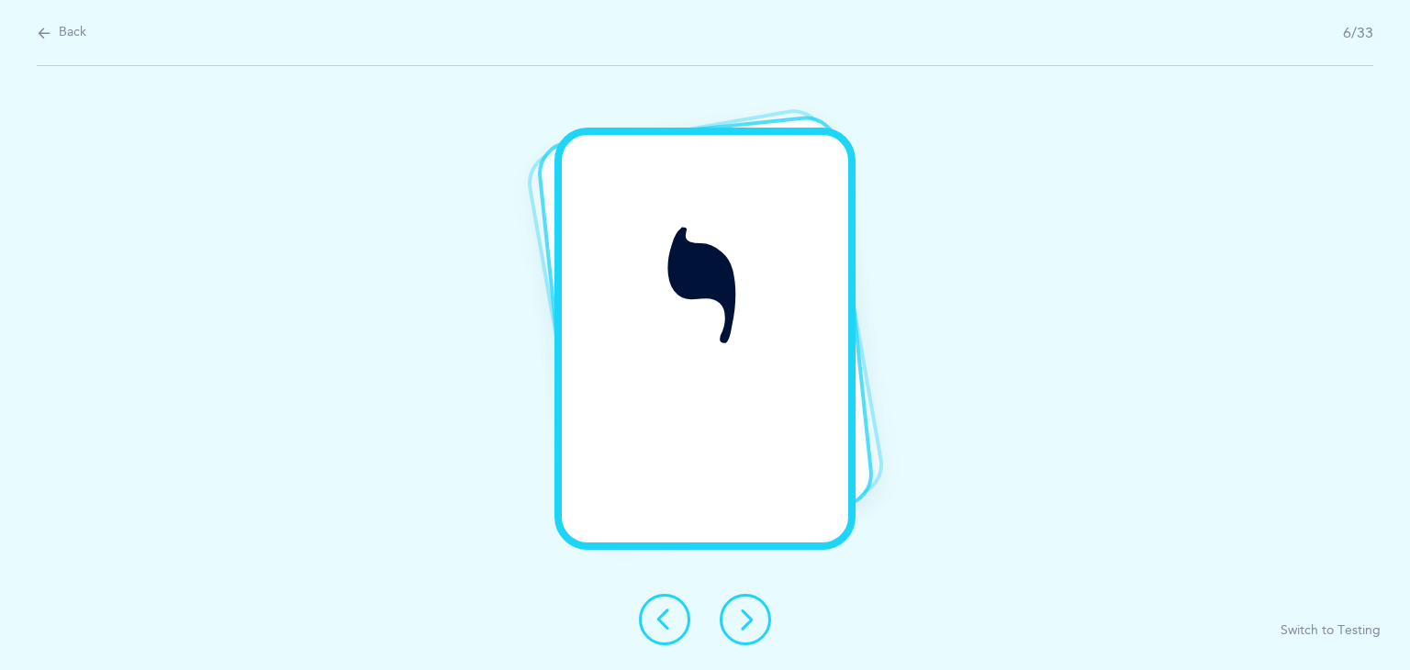
click at [742, 618] on icon at bounding box center [745, 620] width 22 height 22
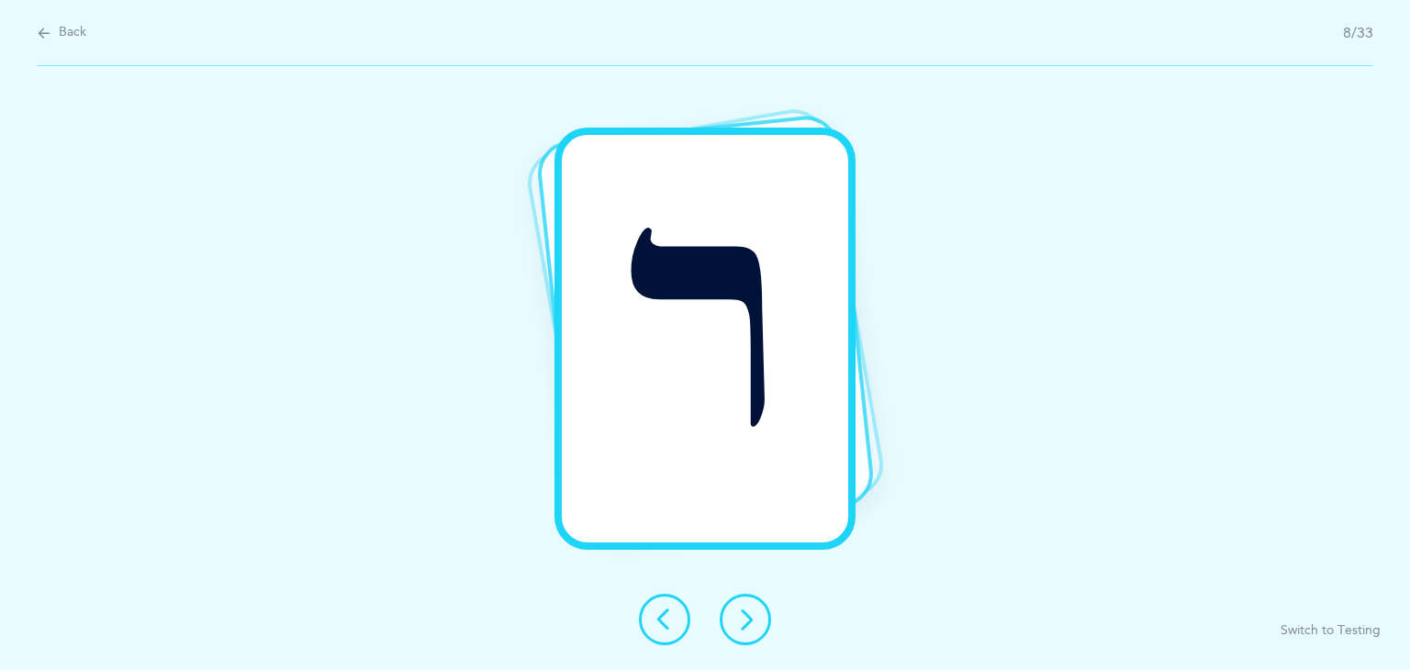
click at [742, 618] on icon at bounding box center [745, 620] width 22 height 22
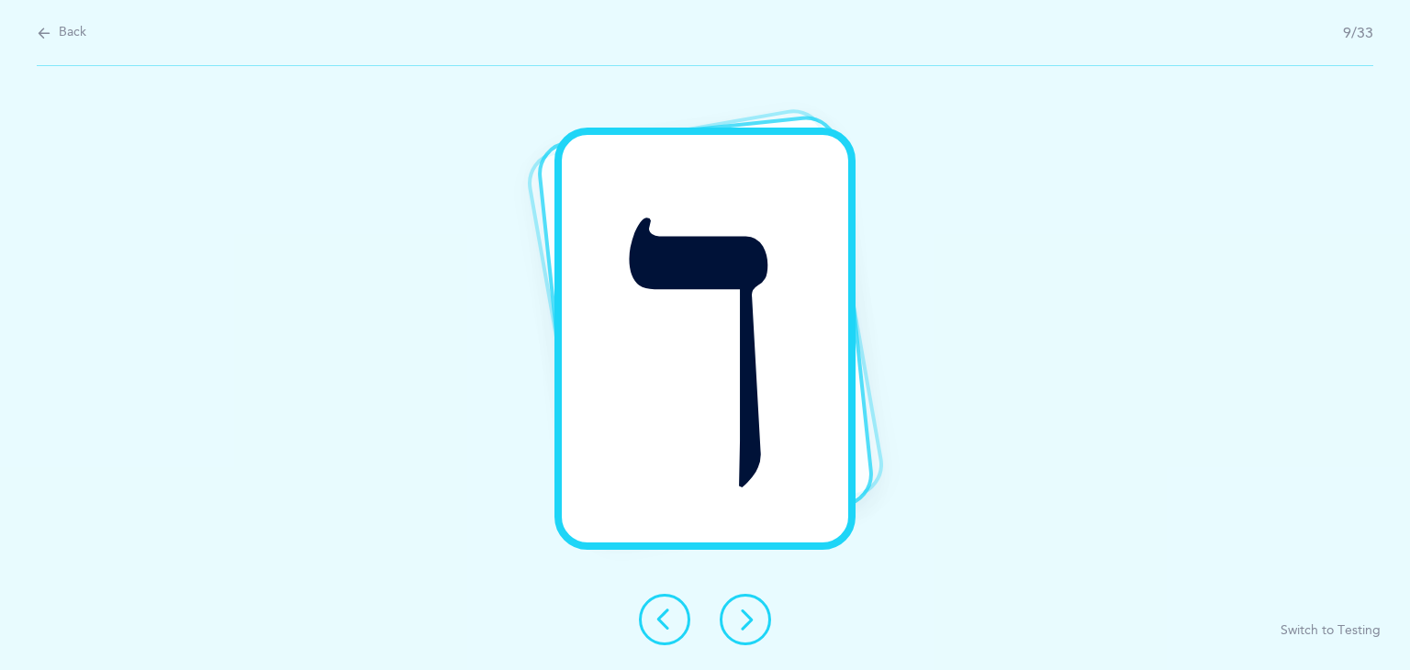
click at [742, 618] on icon at bounding box center [745, 620] width 22 height 22
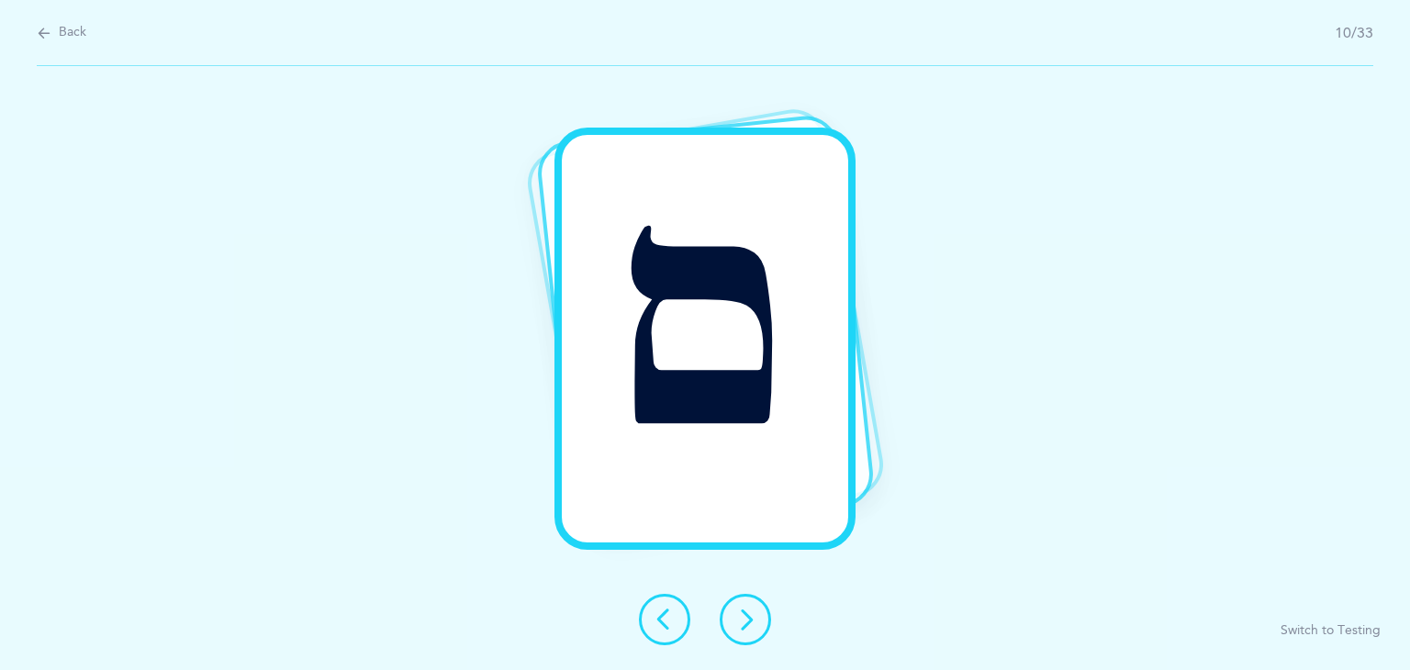
click at [742, 618] on icon at bounding box center [745, 620] width 22 height 22
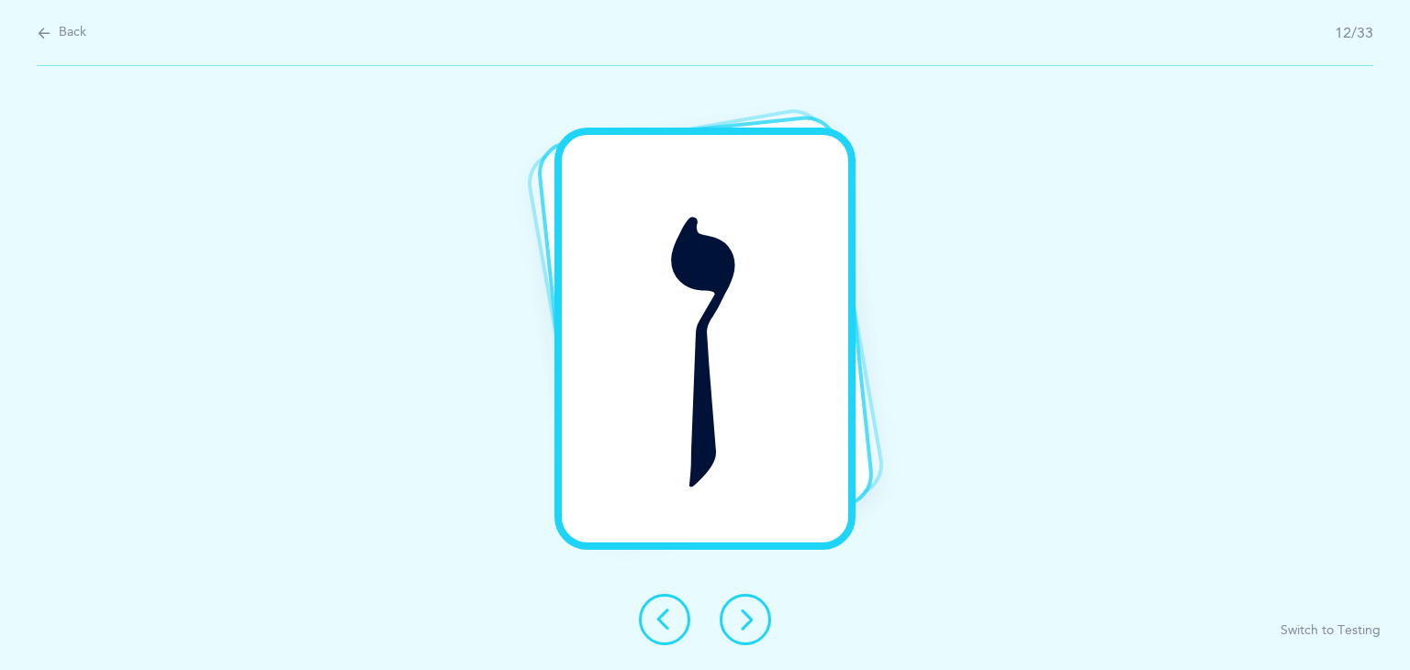
click at [742, 618] on icon at bounding box center [745, 620] width 22 height 22
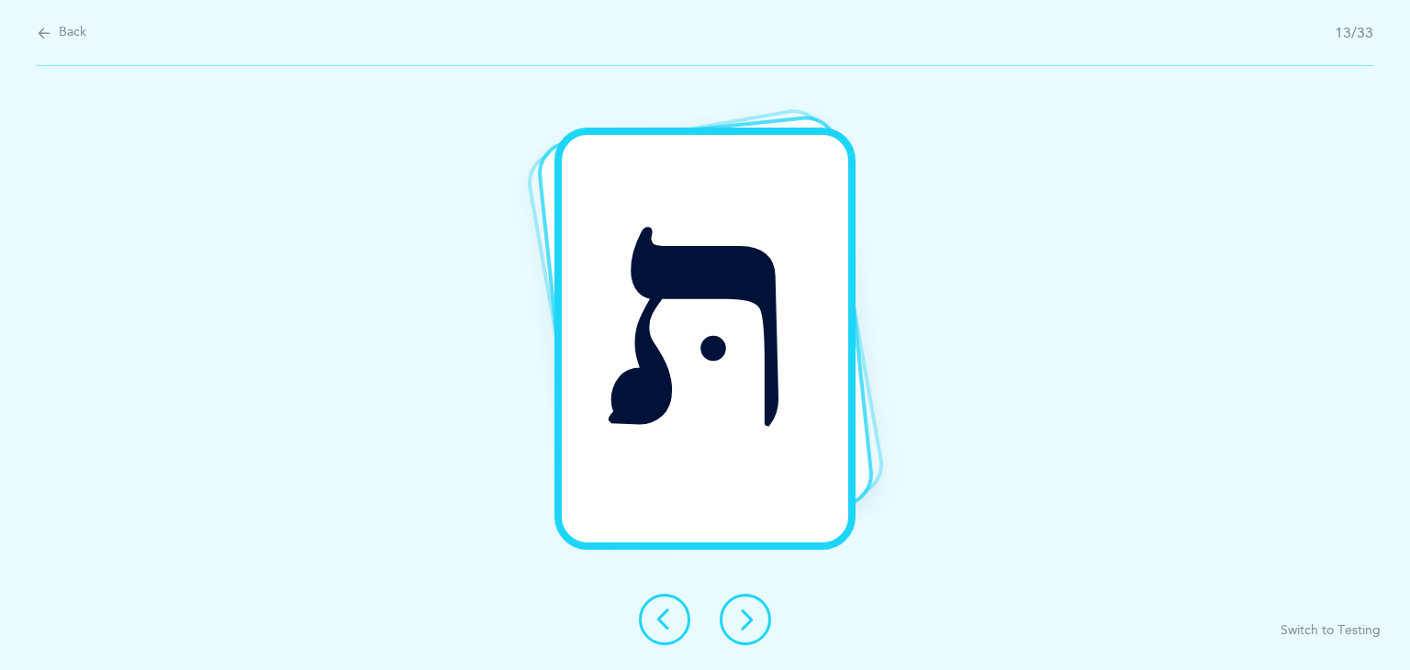
click at [62, 27] on span "Back" at bounding box center [73, 33] width 28 height 18
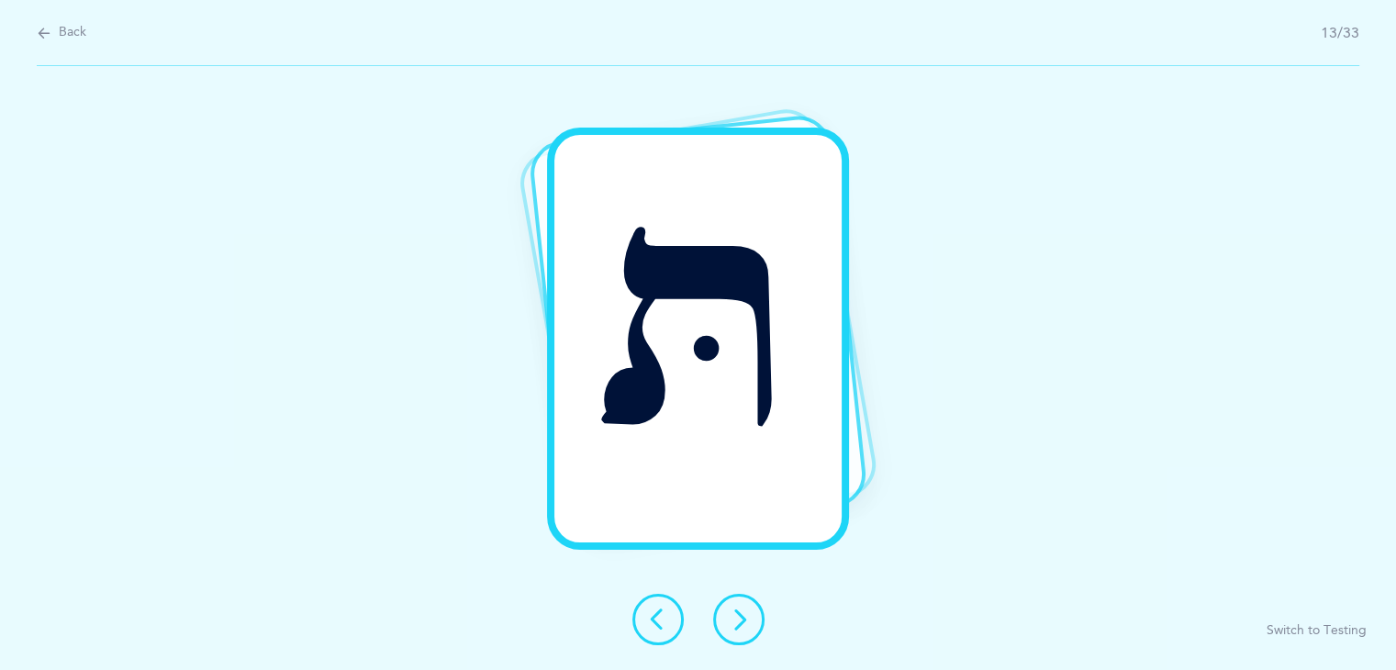
select select "single"
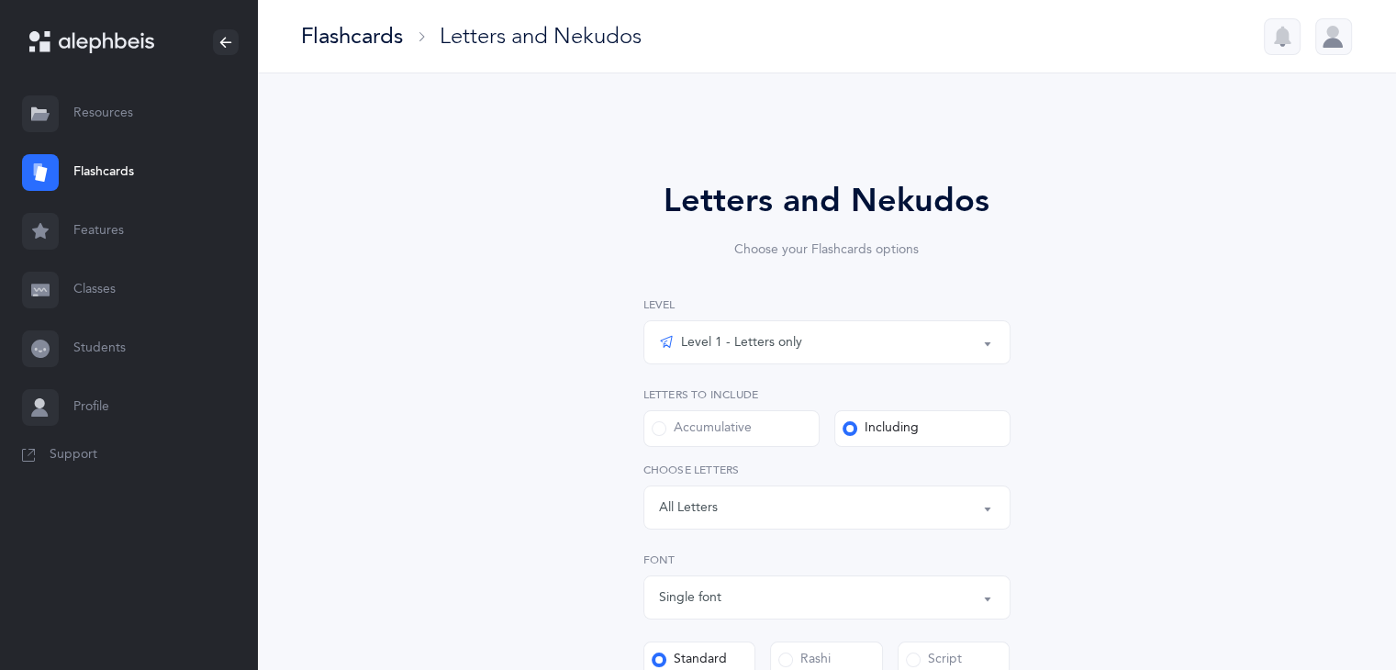
click at [872, 336] on div "Level 1 - Letters only" at bounding box center [827, 342] width 336 height 31
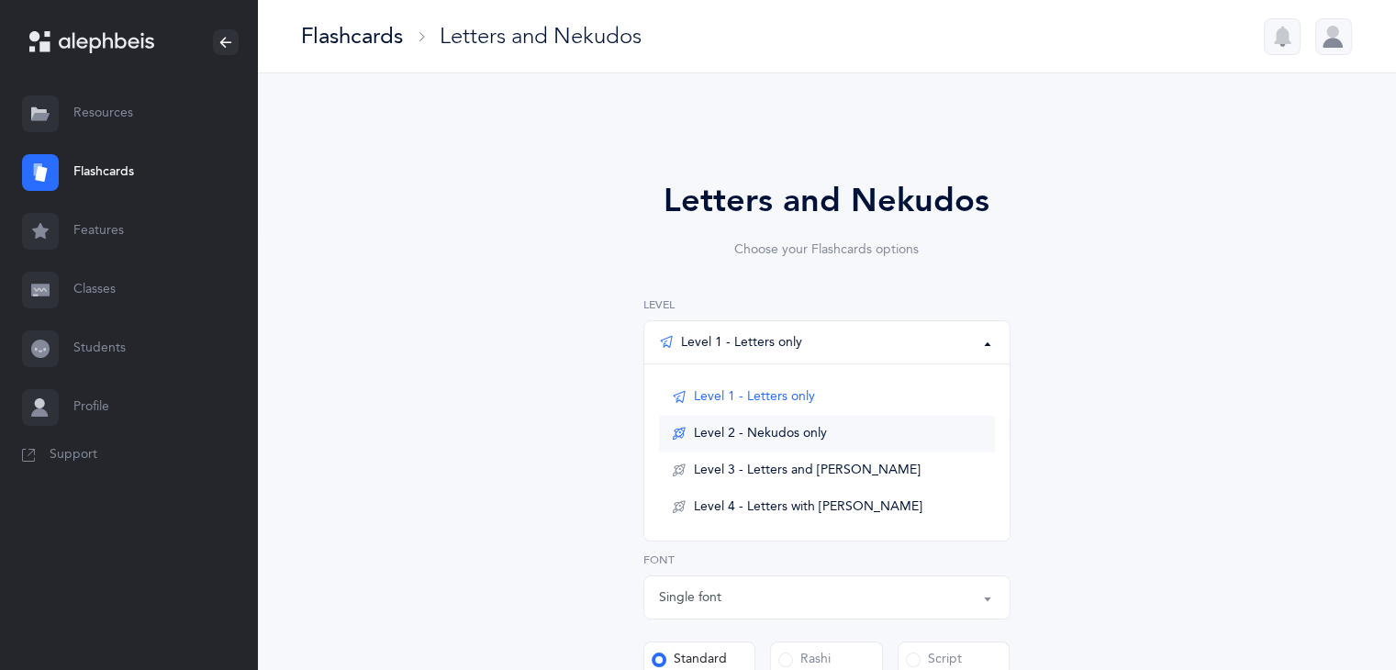
click at [756, 427] on span "Level 2 - Nekudos only" at bounding box center [760, 434] width 133 height 17
select select "1"
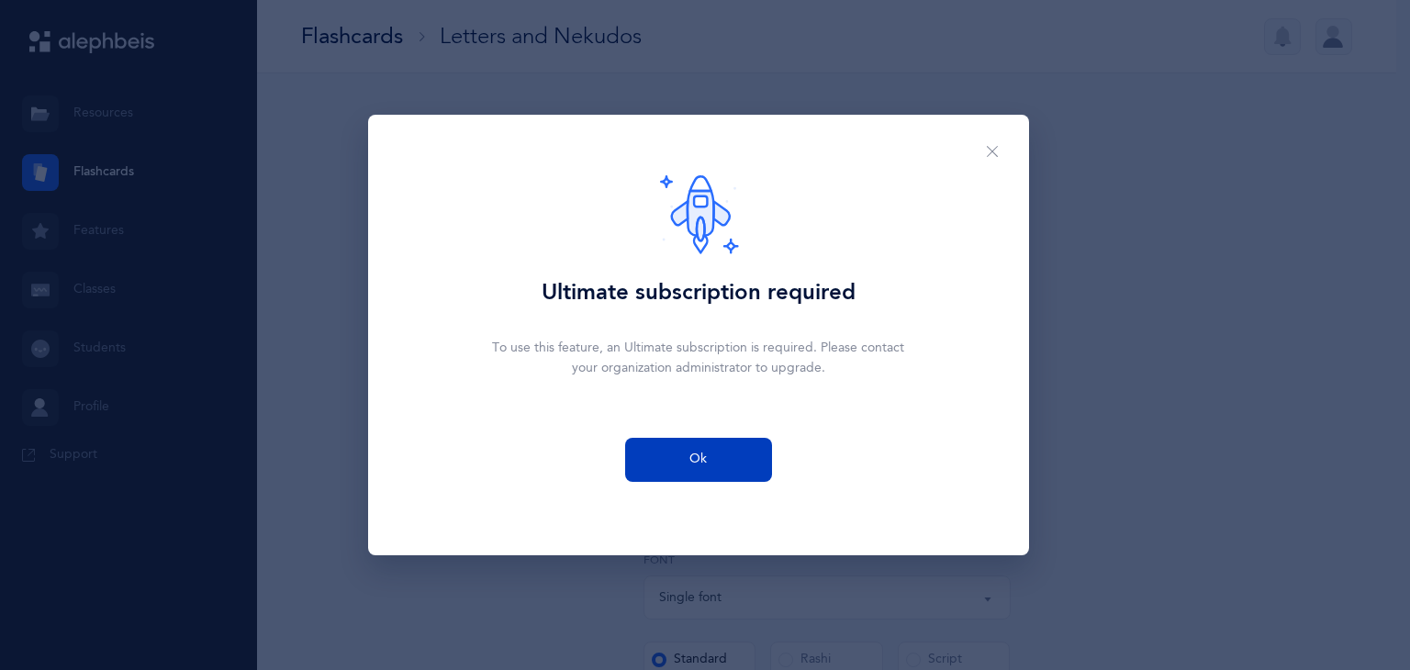
click at [713, 471] on button "Ok" at bounding box center [698, 460] width 147 height 44
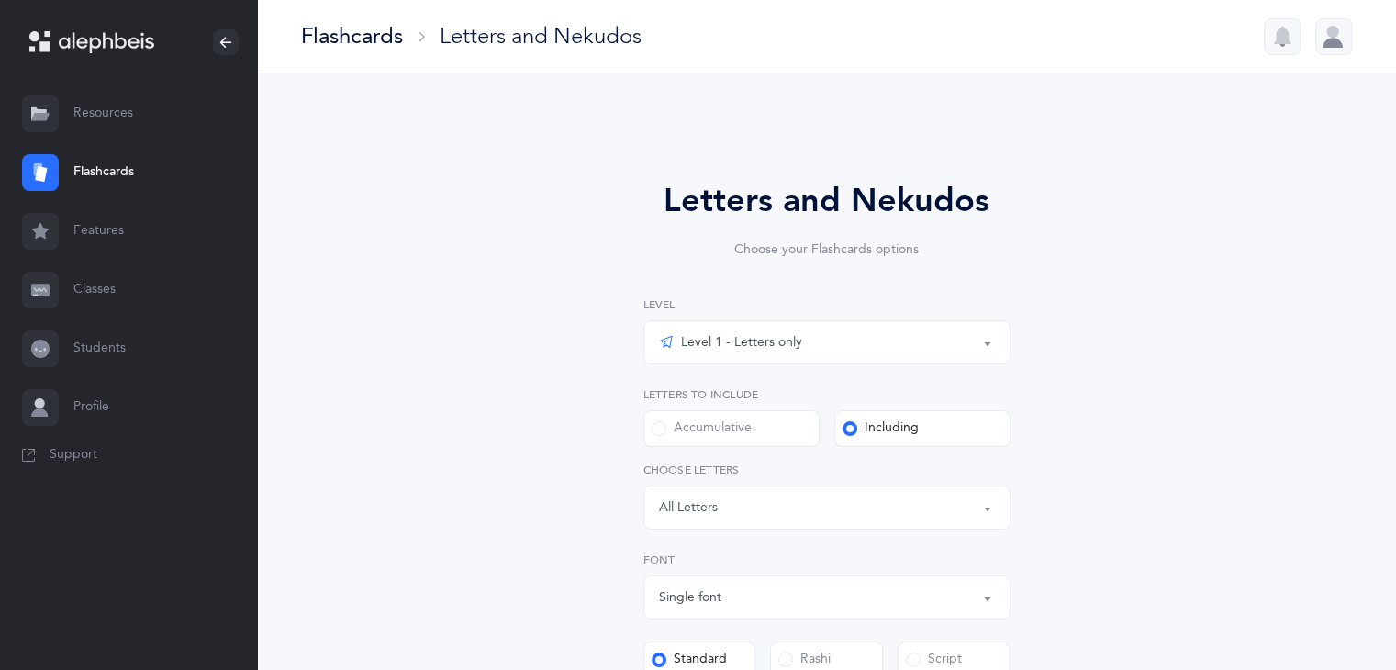
click at [782, 356] on div "Level 1 - Letters only" at bounding box center [827, 342] width 336 height 31
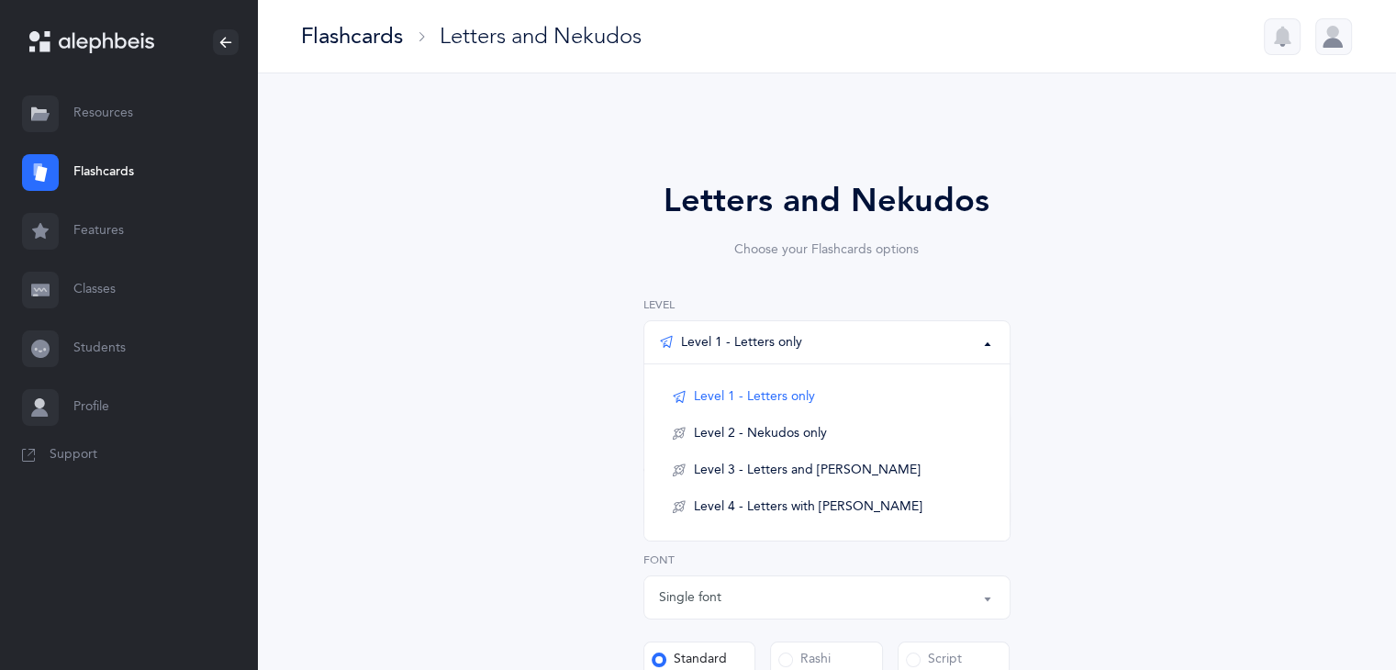
click at [1242, 174] on div "Letters and Nekudos Choose your Flashcards options Level 1 - Letters only Level…" at bounding box center [827, 606] width 837 height 963
